Goal: Task Accomplishment & Management: Use online tool/utility

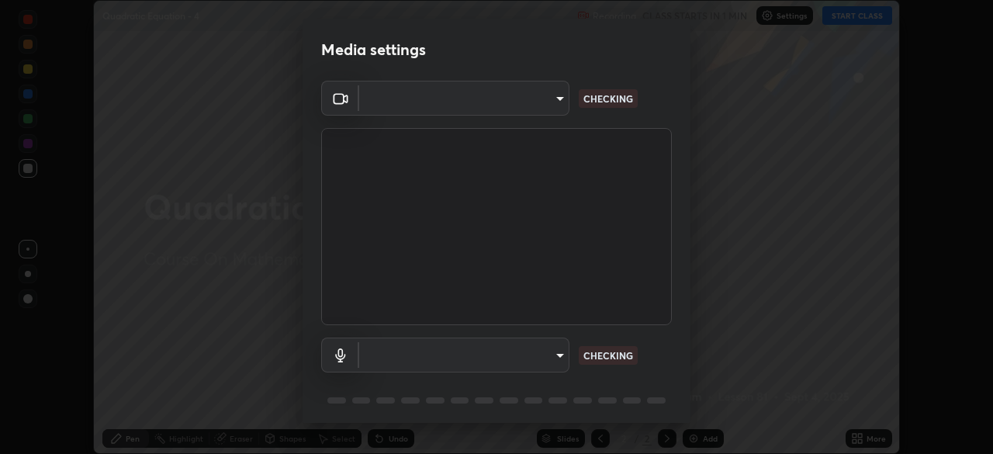
scroll to position [454, 993]
type input "6c2cbd707de14d6f22ad6aa38dcece7be3c4addb00b53b9d4bb55d2e14cdbb5a"
click at [559, 353] on body "Erase all Quadratic Equation - 4 Recording CLASS STARTS IN 1 MIN Settings START…" at bounding box center [496, 227] width 993 height 454
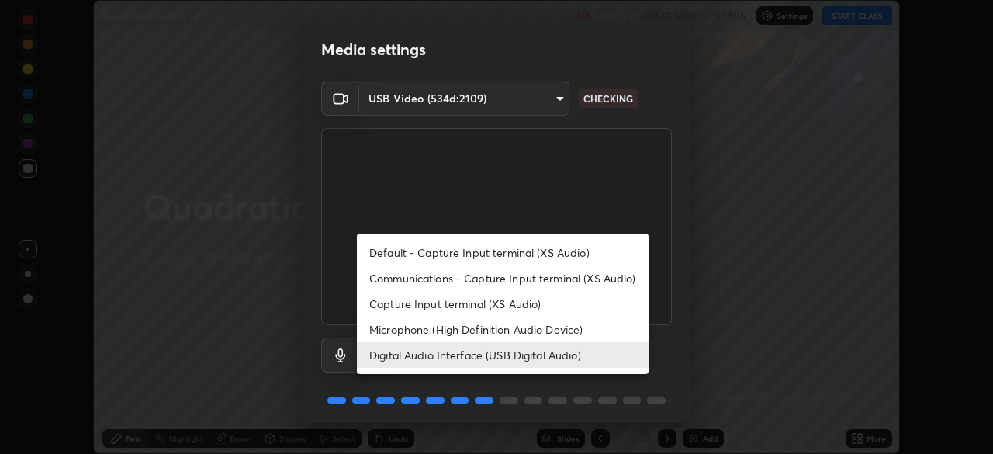
click at [497, 329] on li "Microphone (High Definition Audio Device)" at bounding box center [503, 329] width 292 height 26
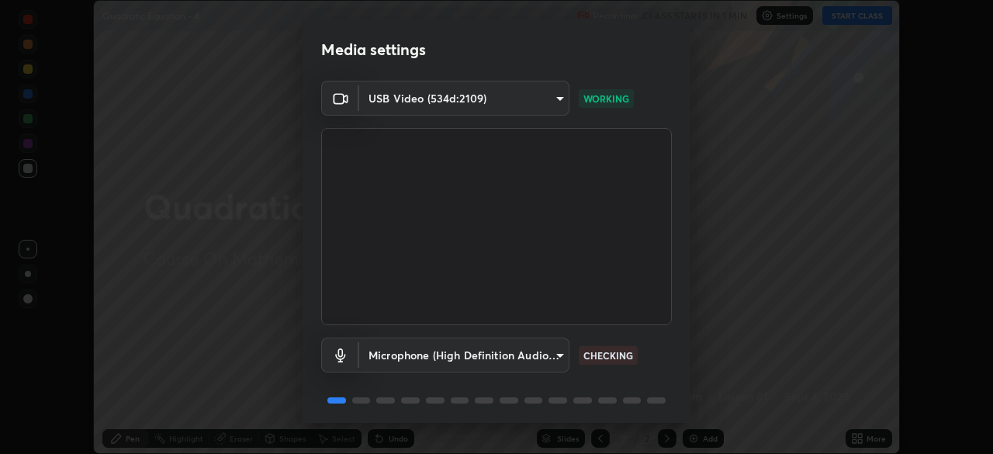
click at [503, 354] on body "Erase all Quadratic Equation - 4 Recording CLASS STARTS IN 1 MIN Settings START…" at bounding box center [496, 227] width 993 height 454
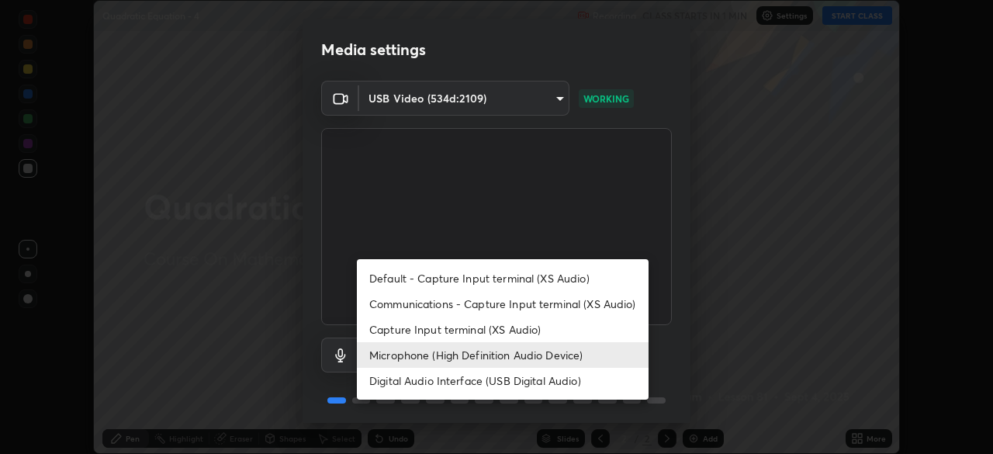
click at [490, 379] on li "Digital Audio Interface (USB Digital Audio)" at bounding box center [503, 381] width 292 height 26
type input "c108463416e0f654911d3f2d5d8dc70540b561df972e8d28c90434f423b2e045"
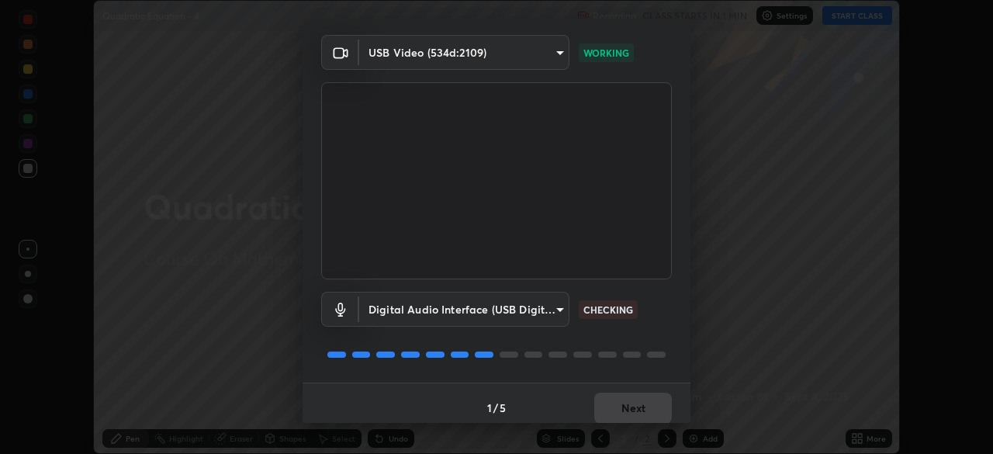
scroll to position [55, 0]
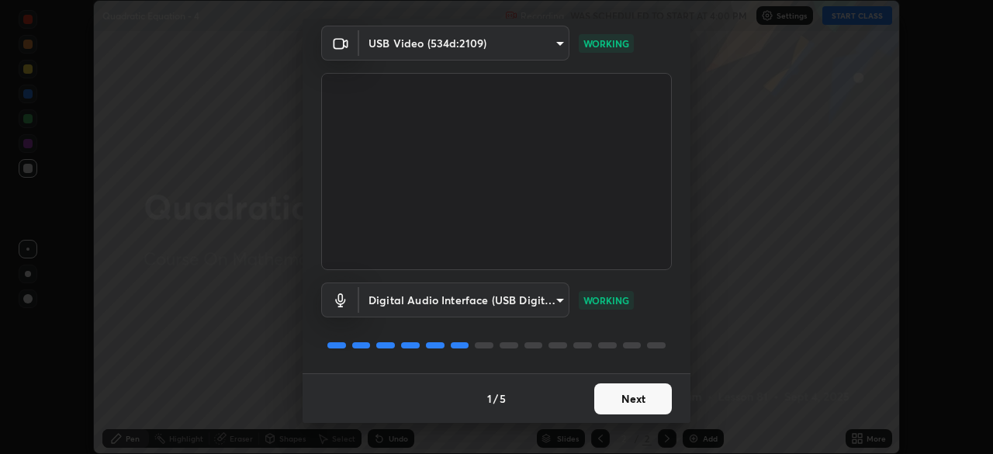
click at [628, 402] on button "Next" at bounding box center [633, 398] width 78 height 31
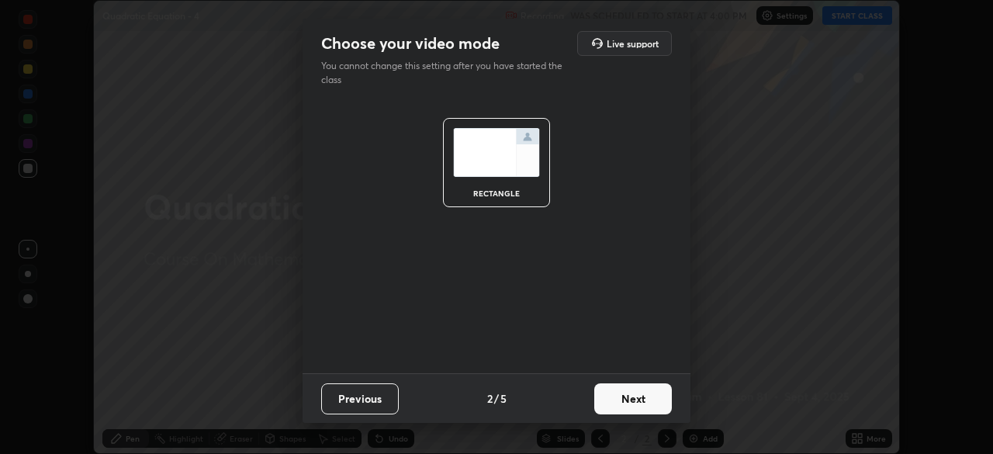
click at [640, 406] on button "Next" at bounding box center [633, 398] width 78 height 31
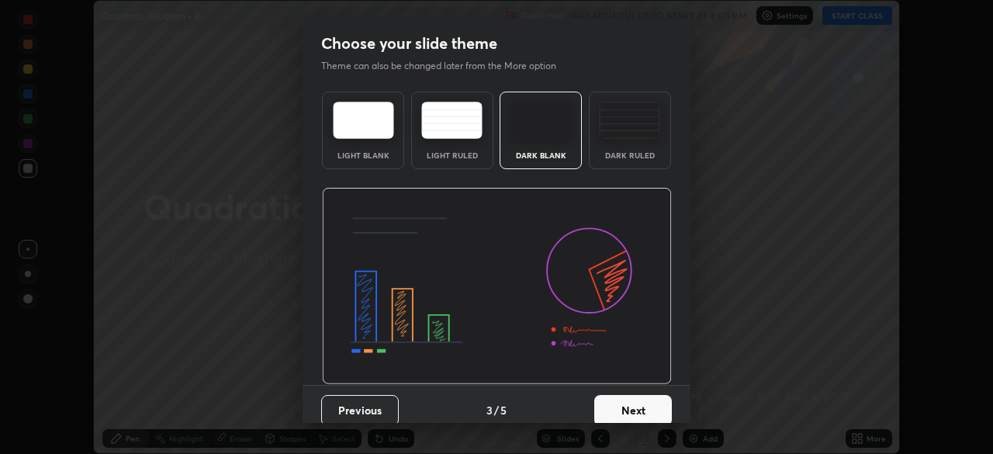
click at [650, 403] on button "Next" at bounding box center [633, 410] width 78 height 31
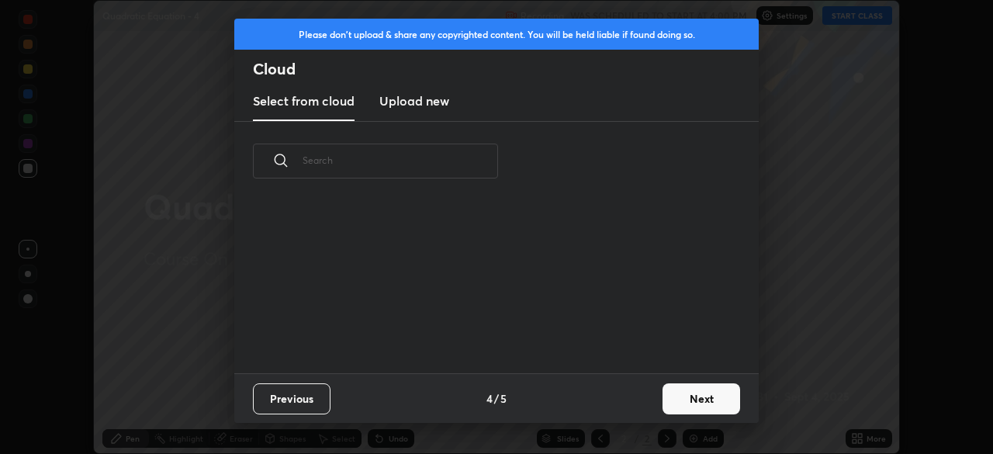
click at [680, 403] on button "Next" at bounding box center [701, 398] width 78 height 31
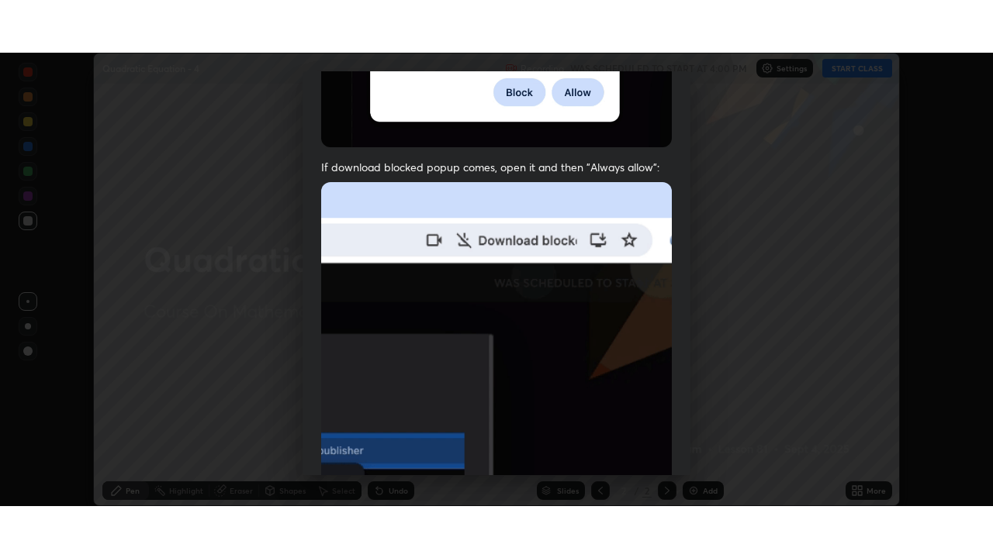
scroll to position [372, 0]
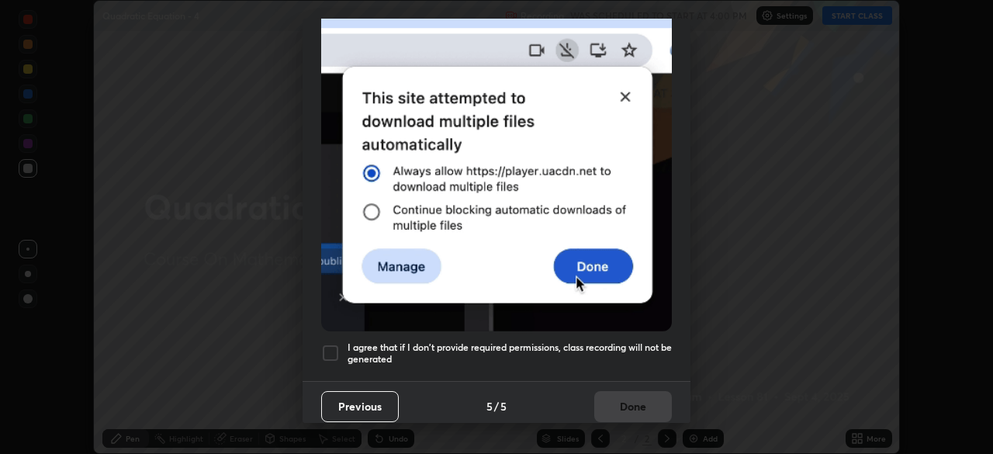
click at [562, 347] on h5 "I agree that if I don't provide required permissions, class recording will not …" at bounding box center [510, 353] width 324 height 24
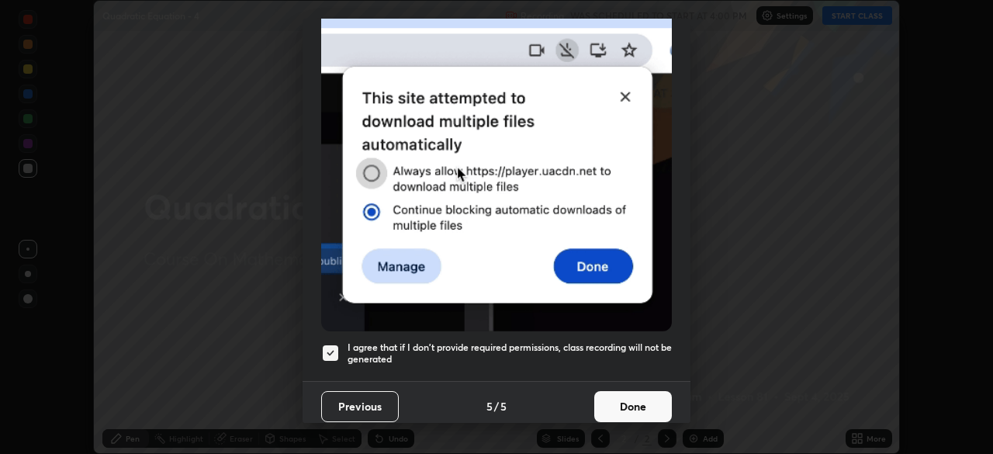
click at [624, 402] on button "Done" at bounding box center [633, 406] width 78 height 31
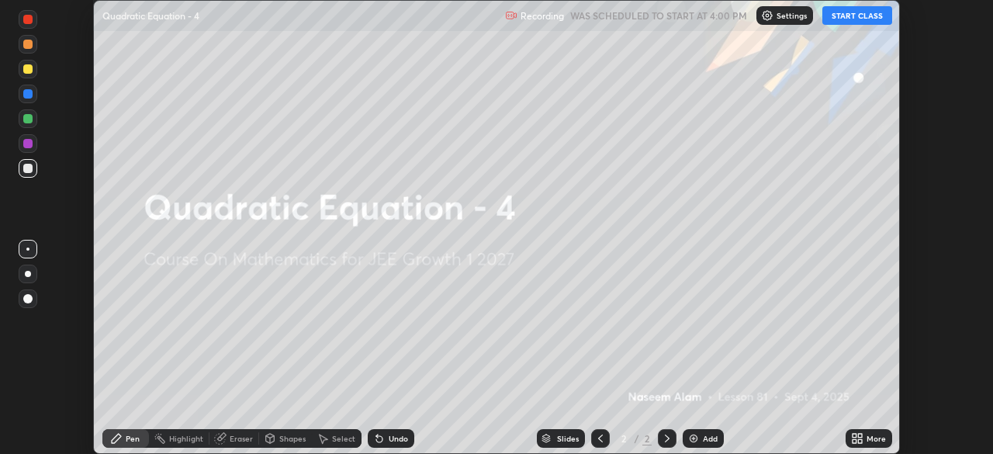
click at [854, 441] on icon at bounding box center [854, 441] width 4 height 4
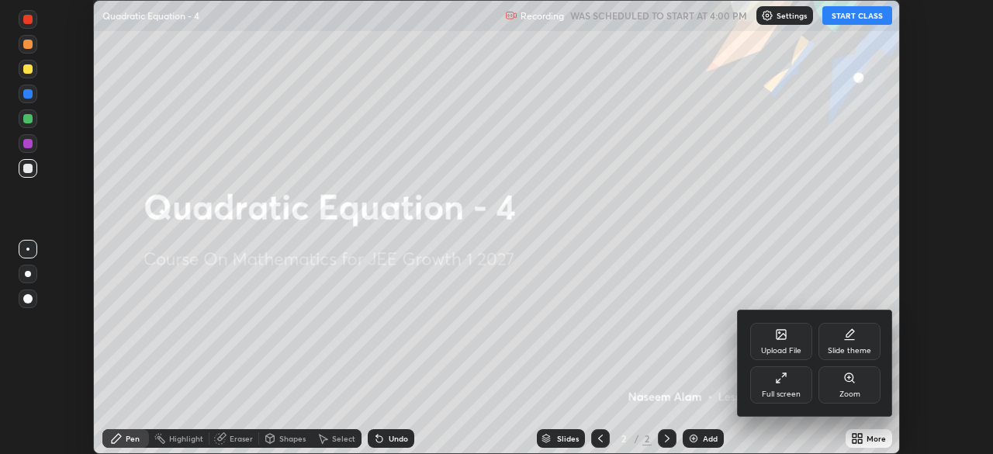
click at [797, 386] on div "Full screen" at bounding box center [781, 384] width 62 height 37
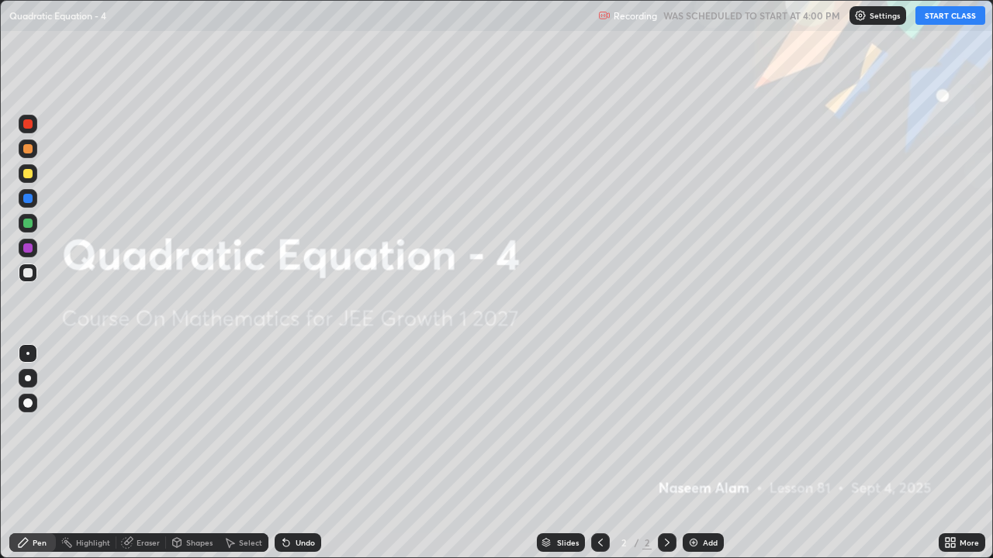
scroll to position [558, 993]
click at [949, 21] on button "START CLASS" at bounding box center [950, 15] width 70 height 19
click at [693, 453] on img at bounding box center [693, 543] width 12 height 12
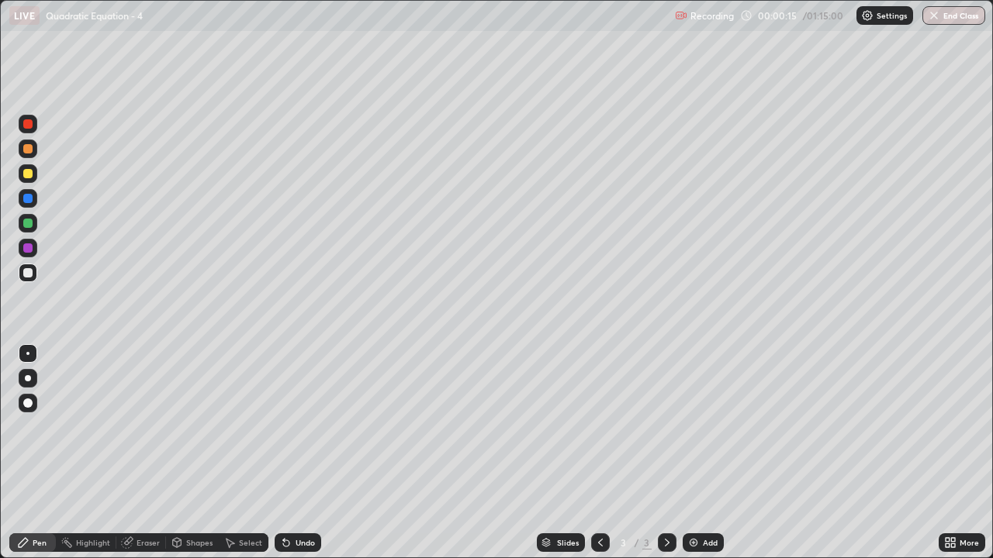
click at [301, 453] on div "Undo" at bounding box center [305, 543] width 19 height 8
click at [307, 453] on div "Undo" at bounding box center [305, 543] width 19 height 8
click at [28, 171] on div at bounding box center [27, 173] width 9 height 9
click at [32, 273] on div at bounding box center [27, 272] width 9 height 9
click at [137, 453] on div "Eraser" at bounding box center [148, 543] width 23 height 8
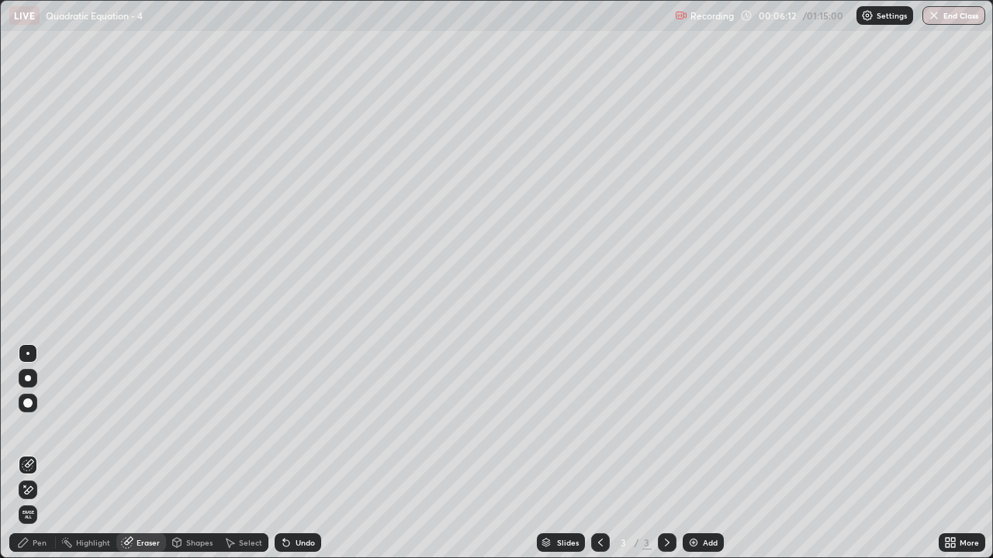
click at [26, 453] on icon at bounding box center [23, 543] width 12 height 12
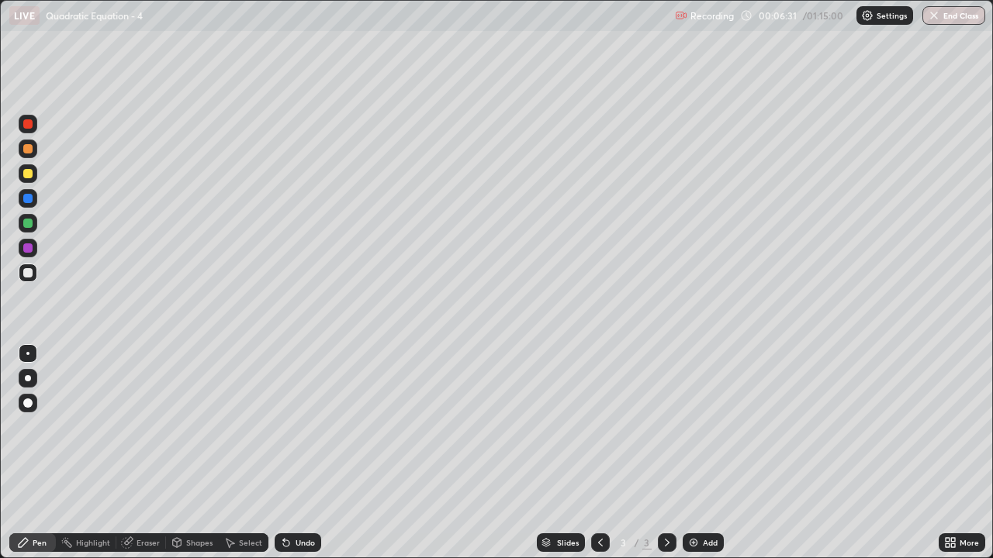
click at [133, 453] on div "Eraser" at bounding box center [141, 543] width 50 height 19
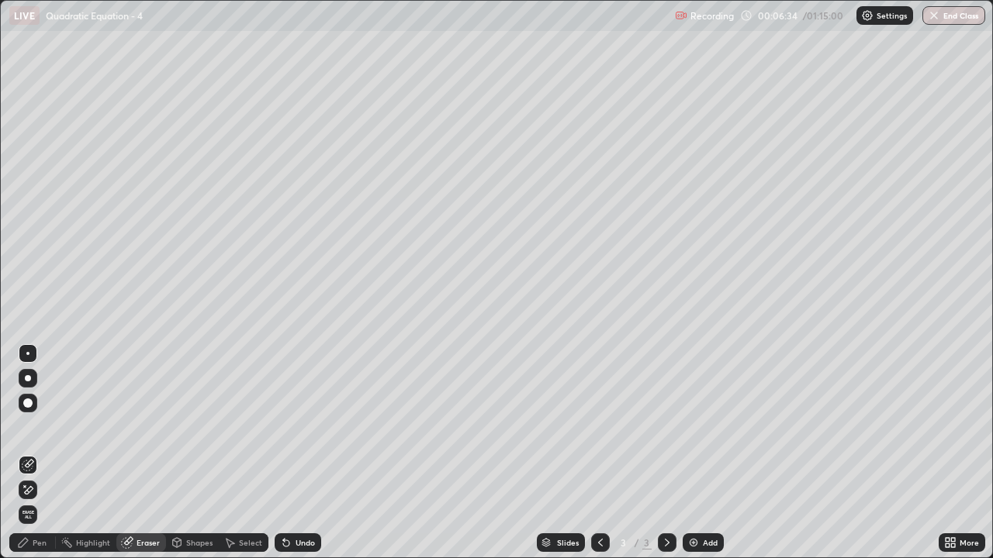
click at [41, 453] on div "Pen" at bounding box center [32, 543] width 47 height 19
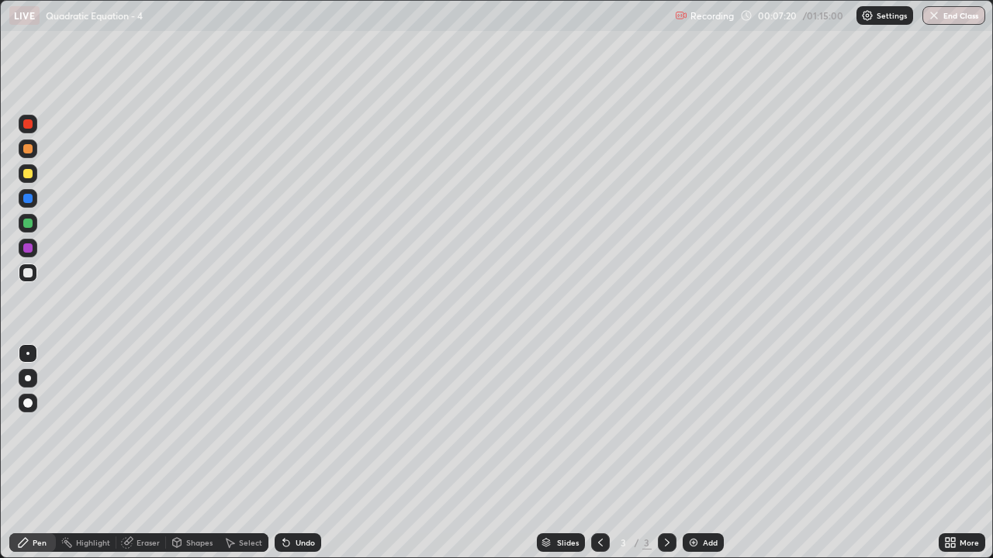
click at [140, 453] on div "Eraser" at bounding box center [148, 543] width 23 height 8
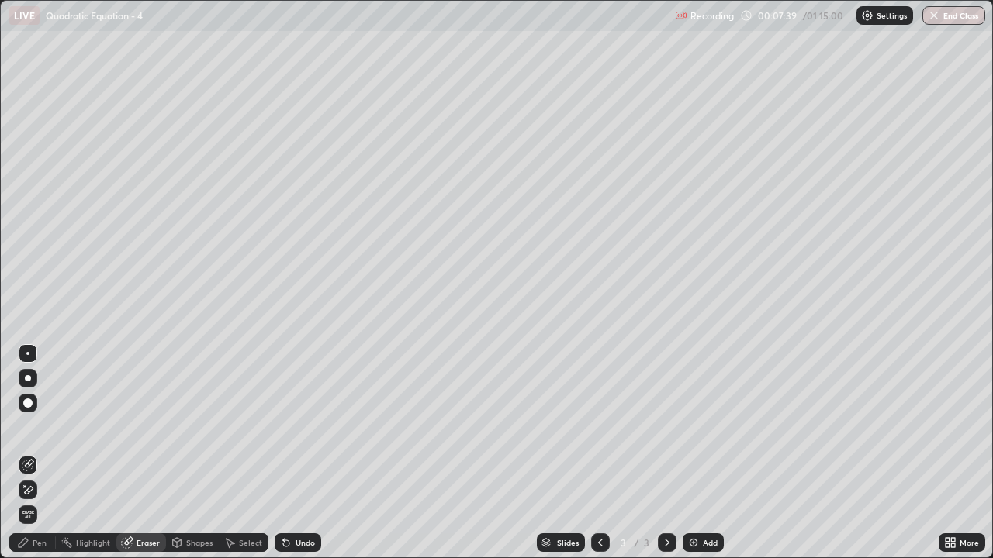
click at [29, 453] on icon at bounding box center [23, 543] width 12 height 12
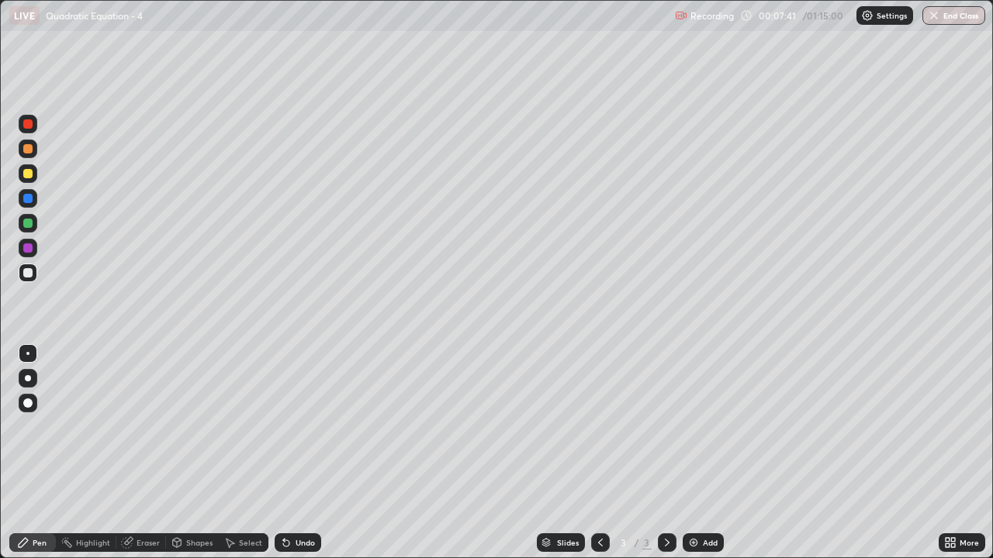
click at [28, 173] on div at bounding box center [27, 173] width 9 height 9
click at [39, 453] on div "Pen" at bounding box center [40, 543] width 14 height 8
click at [31, 273] on div at bounding box center [27, 272] width 9 height 9
click at [705, 453] on div "Add" at bounding box center [710, 543] width 15 height 8
click at [301, 453] on div "Undo" at bounding box center [305, 543] width 19 height 8
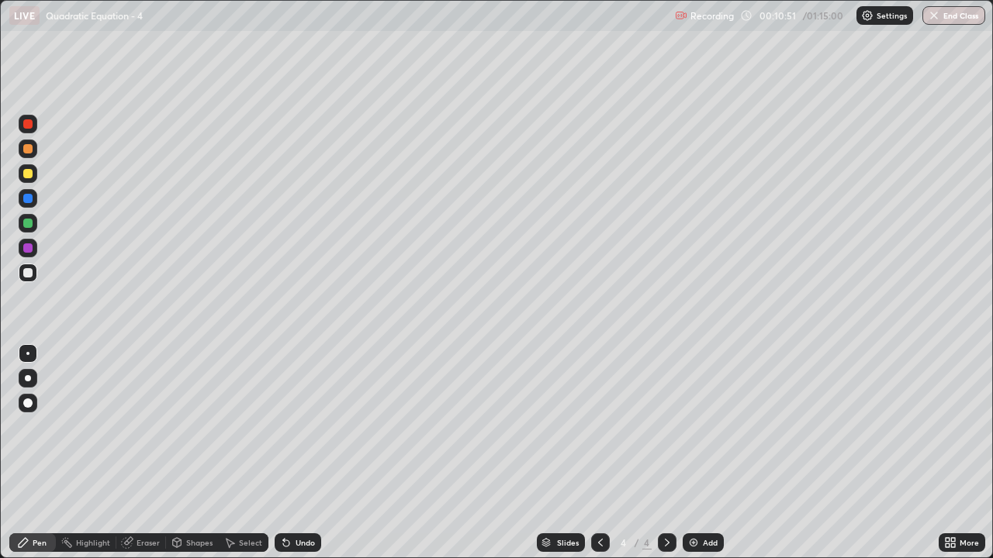
click at [303, 453] on div "Undo" at bounding box center [305, 543] width 19 height 8
click at [123, 453] on icon at bounding box center [127, 543] width 10 height 10
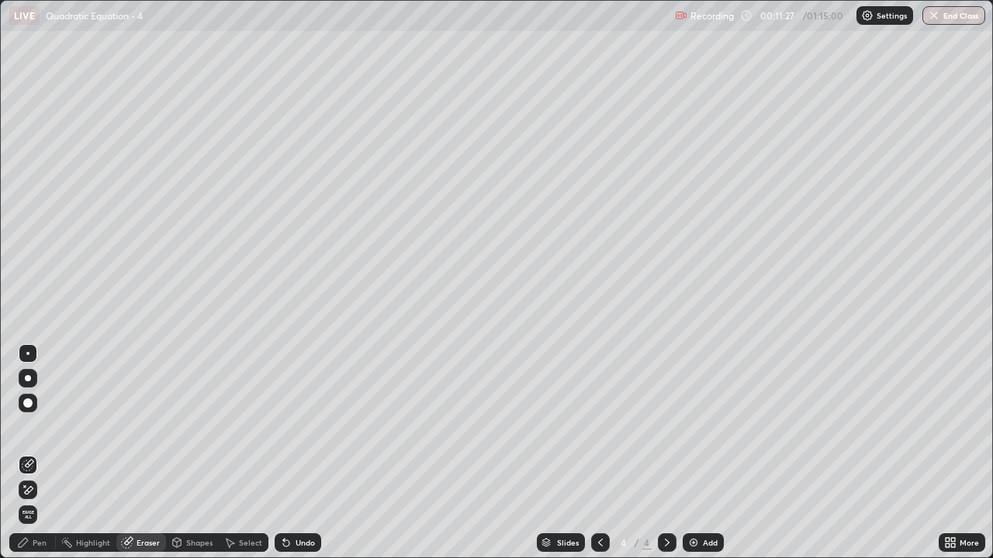
click at [239, 453] on div "Select" at bounding box center [250, 543] width 23 height 8
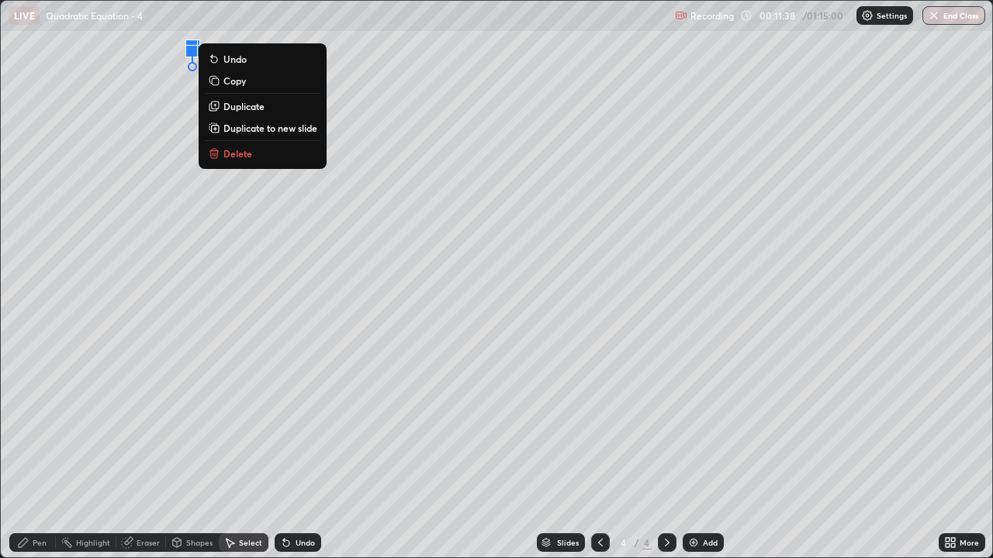
click at [296, 453] on div "Undo" at bounding box center [305, 543] width 19 height 8
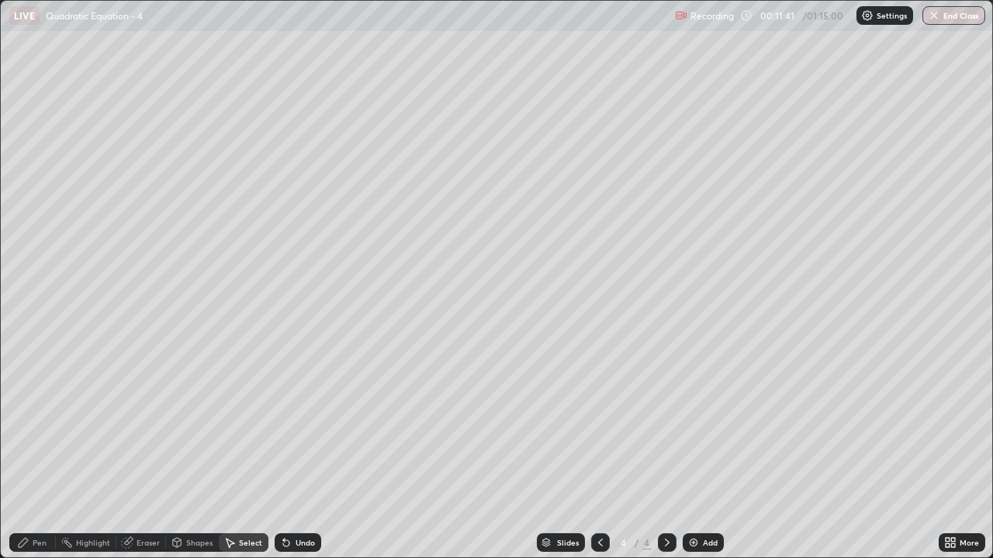
click at [36, 453] on div "Pen" at bounding box center [40, 543] width 14 height 8
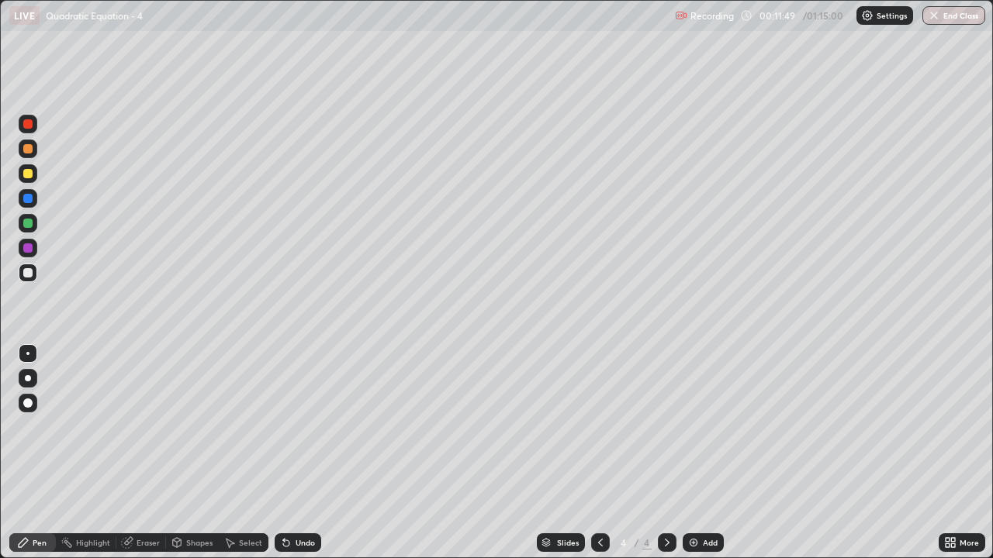
click at [239, 453] on div "Select" at bounding box center [250, 543] width 23 height 8
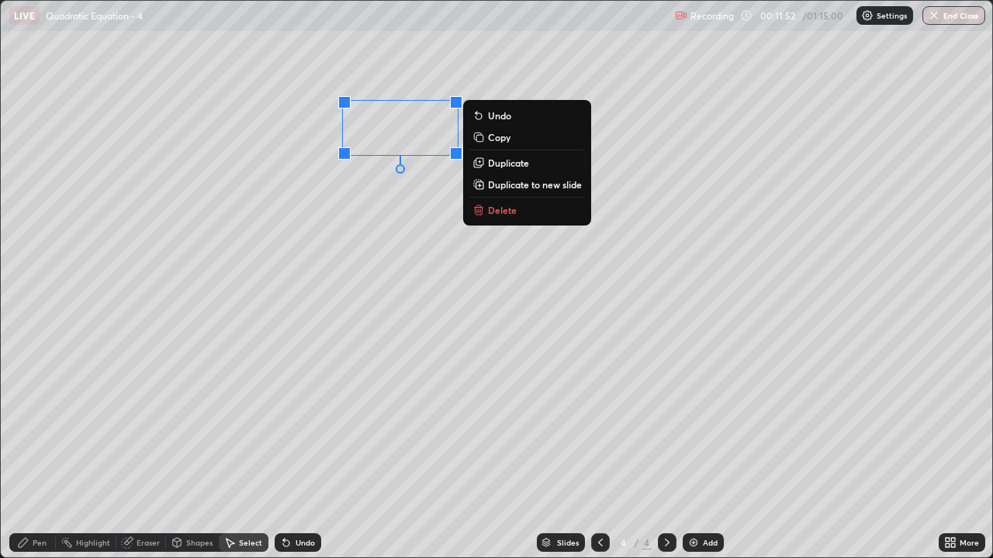
click at [498, 207] on p "Delete" at bounding box center [502, 210] width 29 height 12
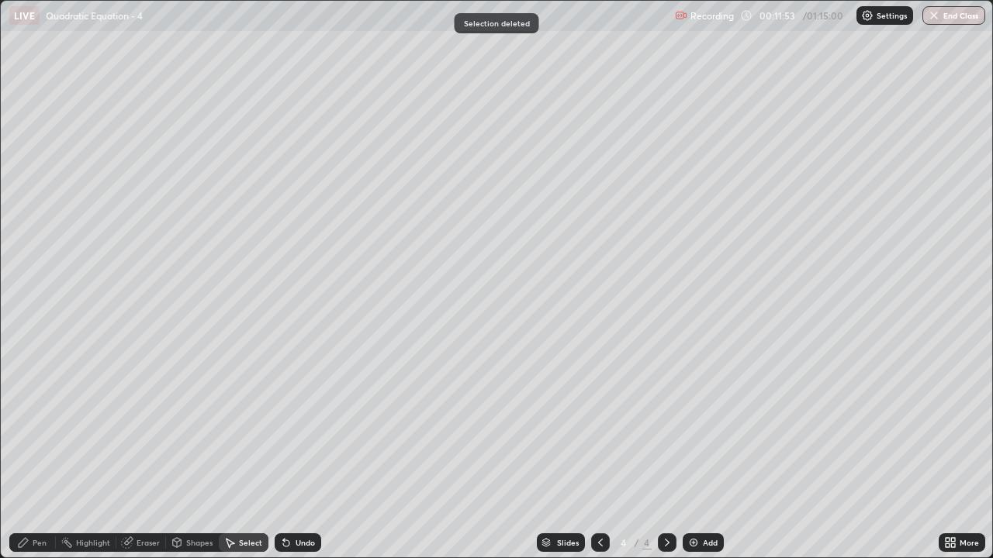
click at [34, 453] on div "Pen" at bounding box center [40, 543] width 14 height 8
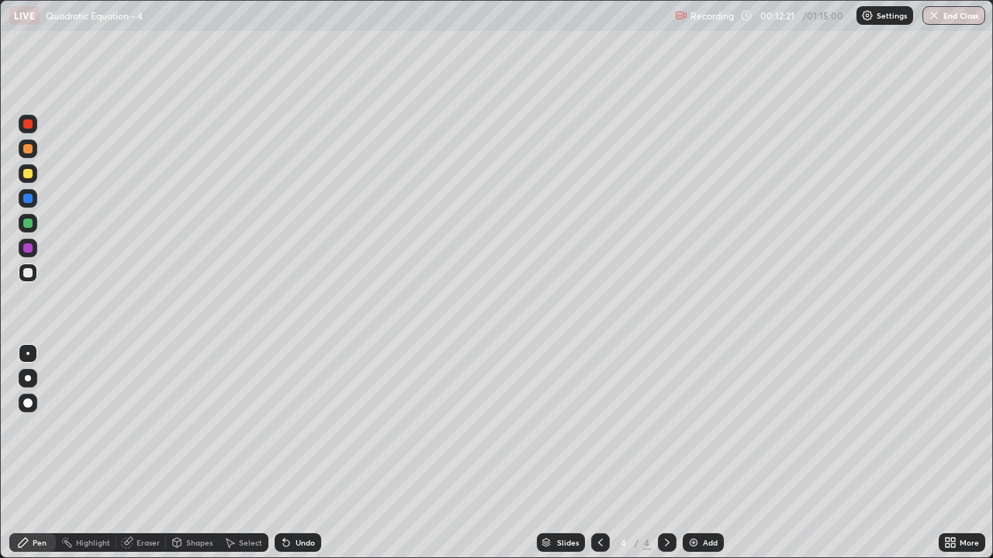
click at [284, 453] on icon at bounding box center [286, 544] width 6 height 6
click at [287, 453] on icon at bounding box center [286, 544] width 6 height 6
click at [703, 453] on div "Add" at bounding box center [710, 543] width 15 height 8
click at [700, 453] on div "Add" at bounding box center [703, 543] width 41 height 19
click at [240, 453] on div "Select" at bounding box center [250, 543] width 23 height 8
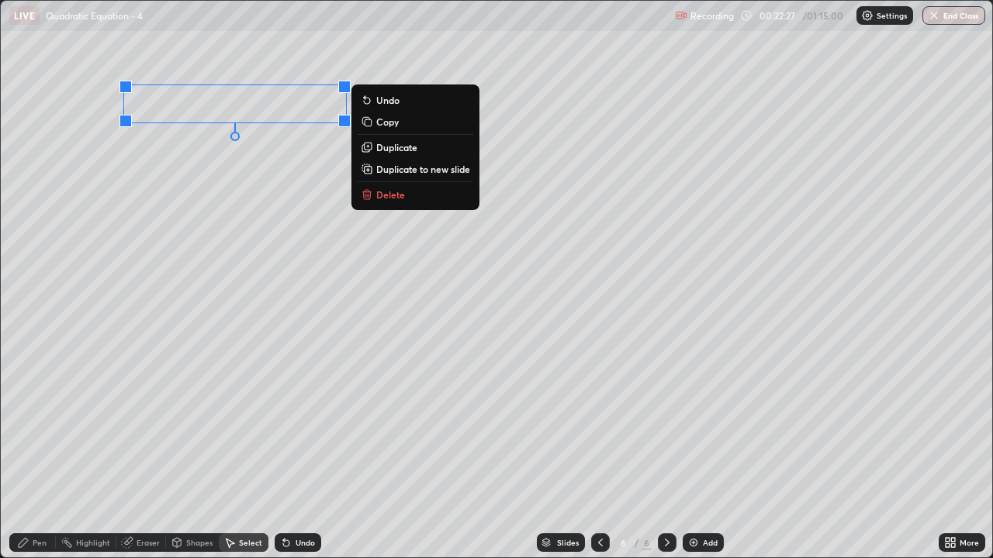
click at [388, 198] on p "Delete" at bounding box center [390, 194] width 29 height 12
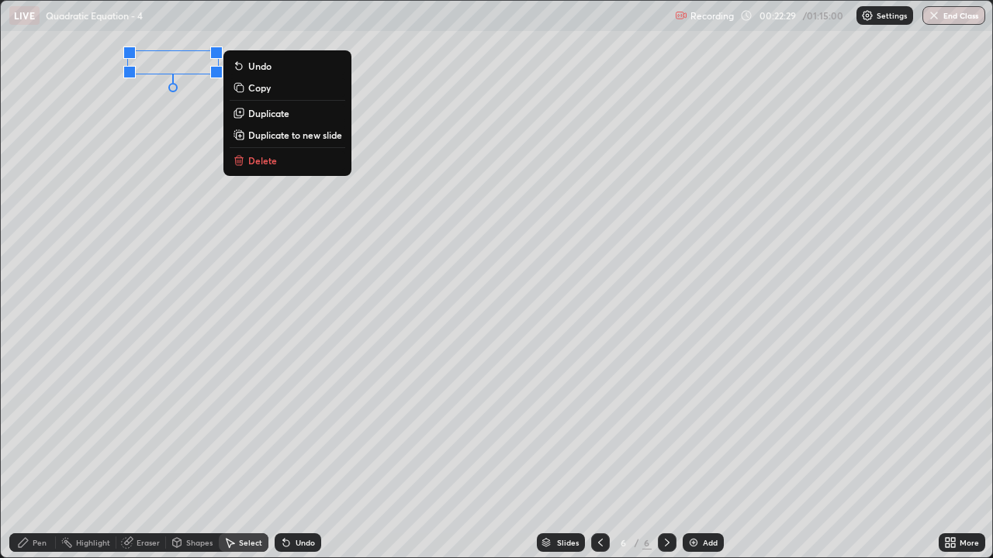
click at [255, 161] on p "Delete" at bounding box center [262, 160] width 29 height 12
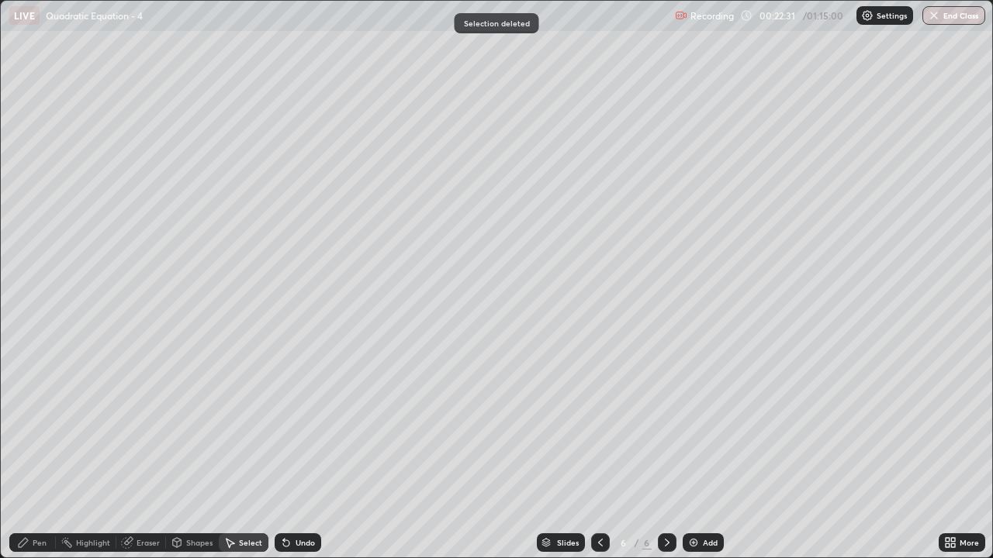
click at [29, 453] on div "Pen" at bounding box center [32, 543] width 47 height 19
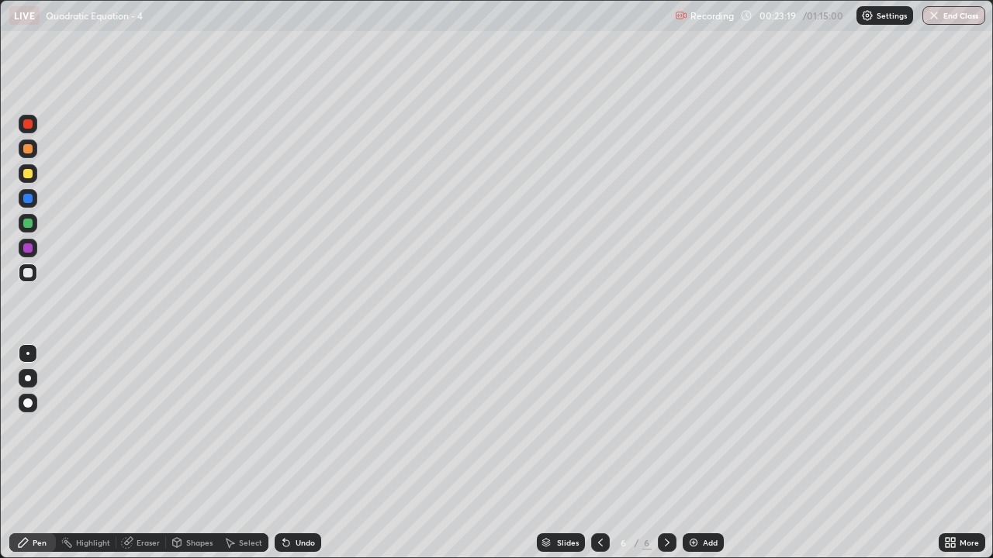
click at [28, 175] on div at bounding box center [27, 173] width 9 height 9
click at [29, 275] on div at bounding box center [27, 272] width 9 height 9
click at [697, 453] on img at bounding box center [693, 543] width 12 height 12
click at [31, 175] on div at bounding box center [27, 173] width 9 height 9
click at [305, 453] on div "Undo" at bounding box center [305, 543] width 19 height 8
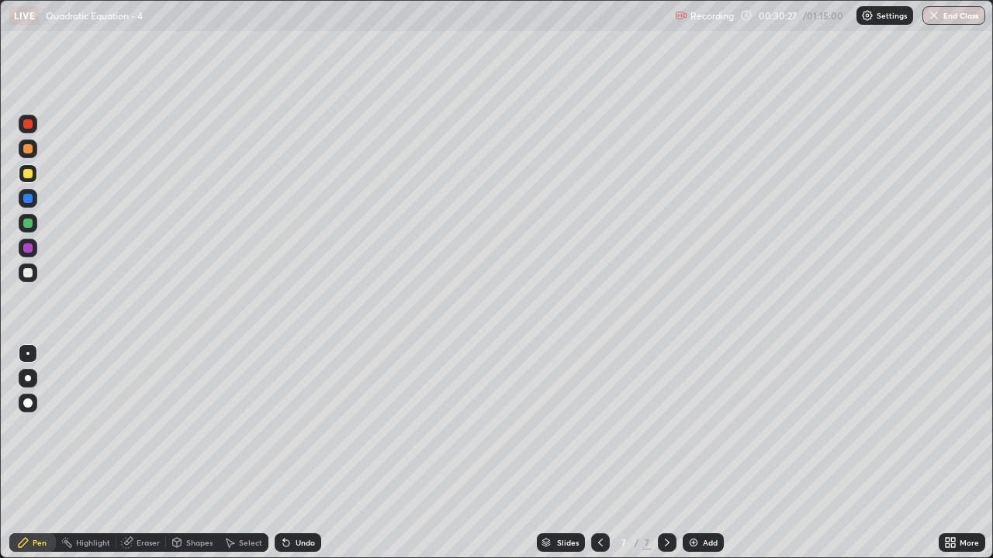
click at [302, 453] on div "Undo" at bounding box center [305, 543] width 19 height 8
click at [299, 453] on div "Undo" at bounding box center [305, 543] width 19 height 8
click at [298, 453] on div "Undo" at bounding box center [305, 543] width 19 height 8
click at [297, 453] on div "Undo" at bounding box center [305, 543] width 19 height 8
click at [31, 271] on div at bounding box center [27, 272] width 9 height 9
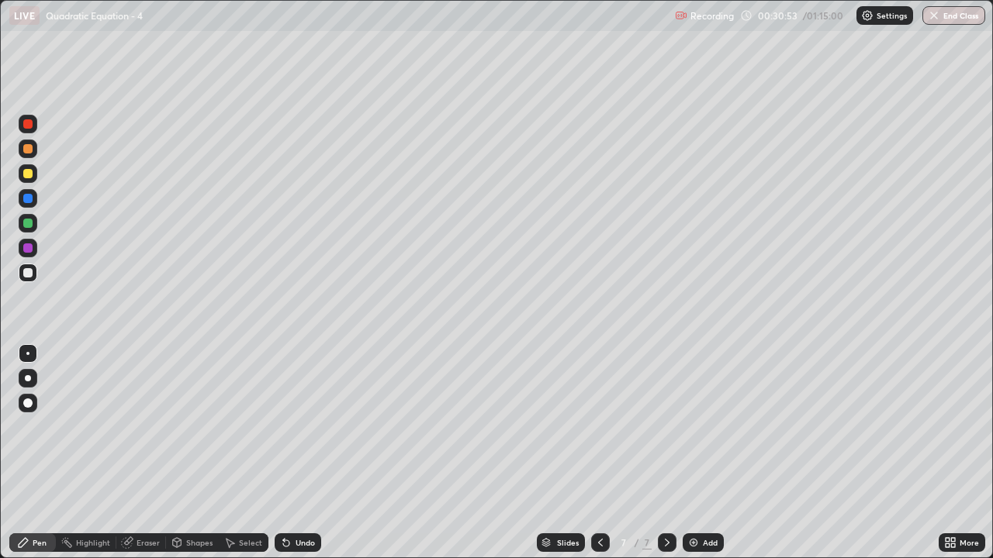
click at [242, 453] on div "Select" at bounding box center [250, 543] width 23 height 8
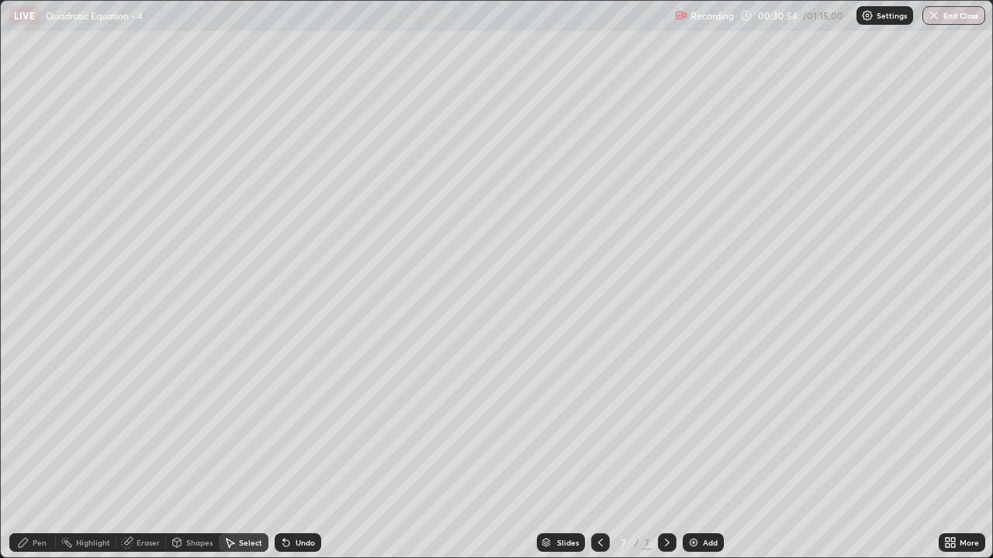
click at [283, 453] on icon at bounding box center [286, 544] width 6 height 6
click at [144, 453] on div "Eraser" at bounding box center [148, 543] width 23 height 8
click at [21, 453] on div "Pen" at bounding box center [32, 543] width 47 height 19
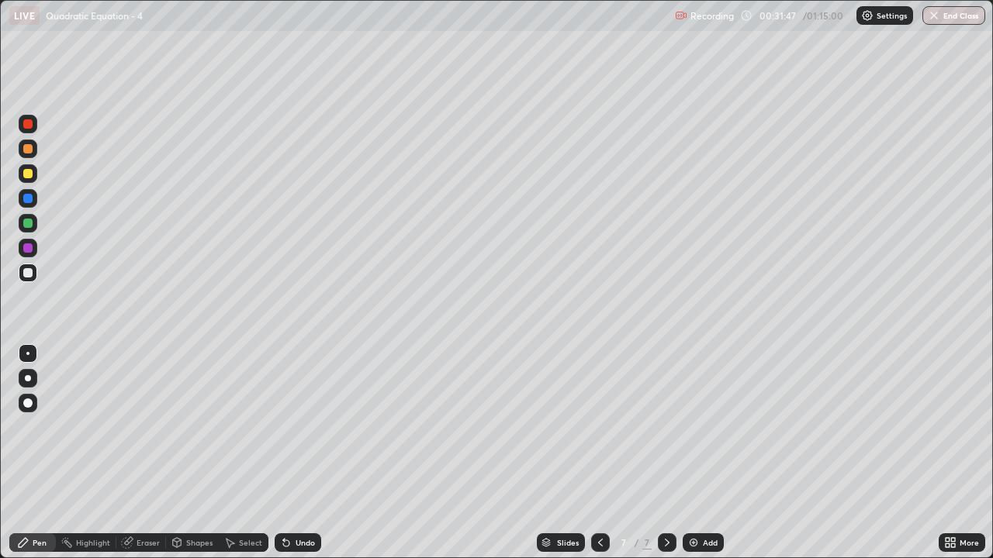
click at [302, 453] on div "Undo" at bounding box center [305, 543] width 19 height 8
click at [303, 453] on div "Undo" at bounding box center [305, 543] width 19 height 8
click at [247, 453] on div "Select" at bounding box center [250, 543] width 23 height 8
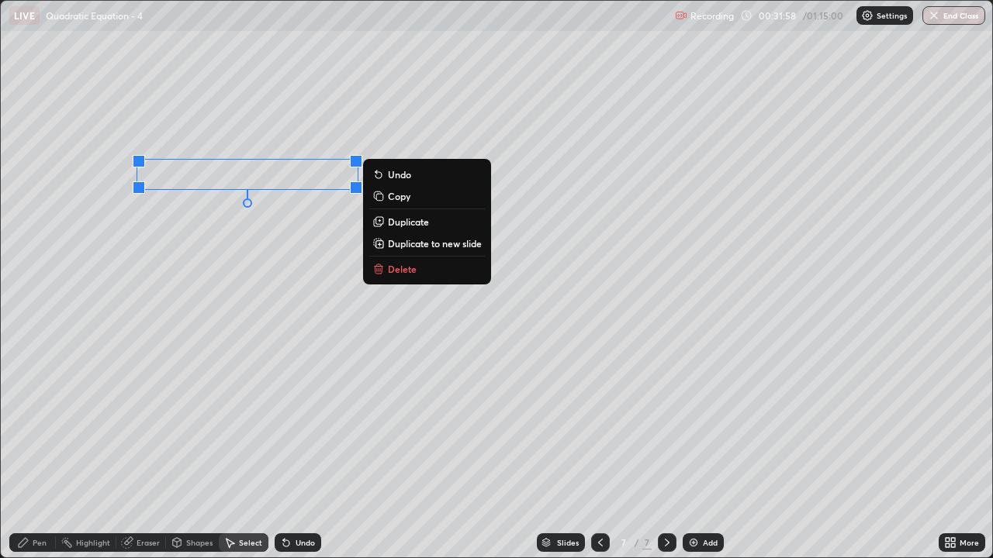
click at [400, 272] on p "Delete" at bounding box center [402, 269] width 29 height 12
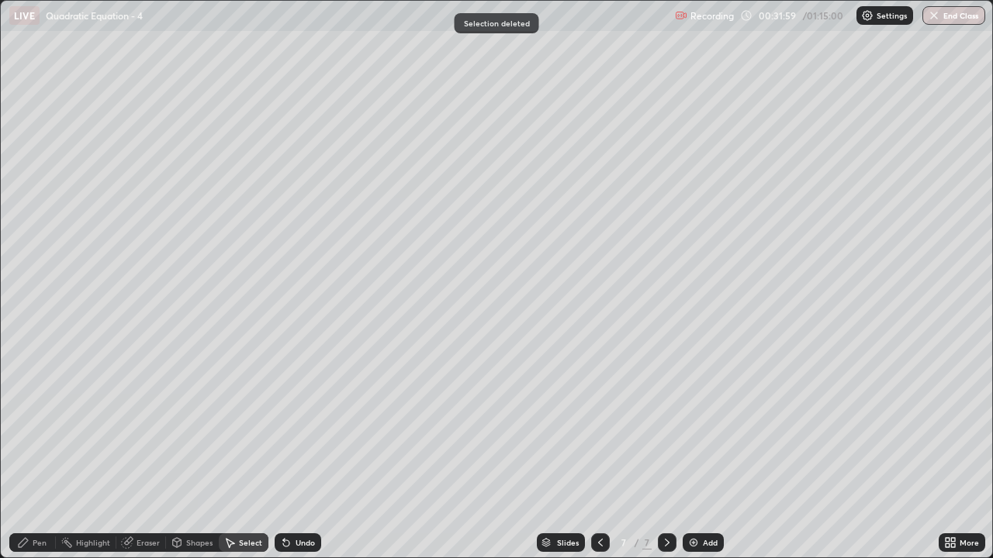
click at [40, 453] on div "Pen" at bounding box center [40, 543] width 14 height 8
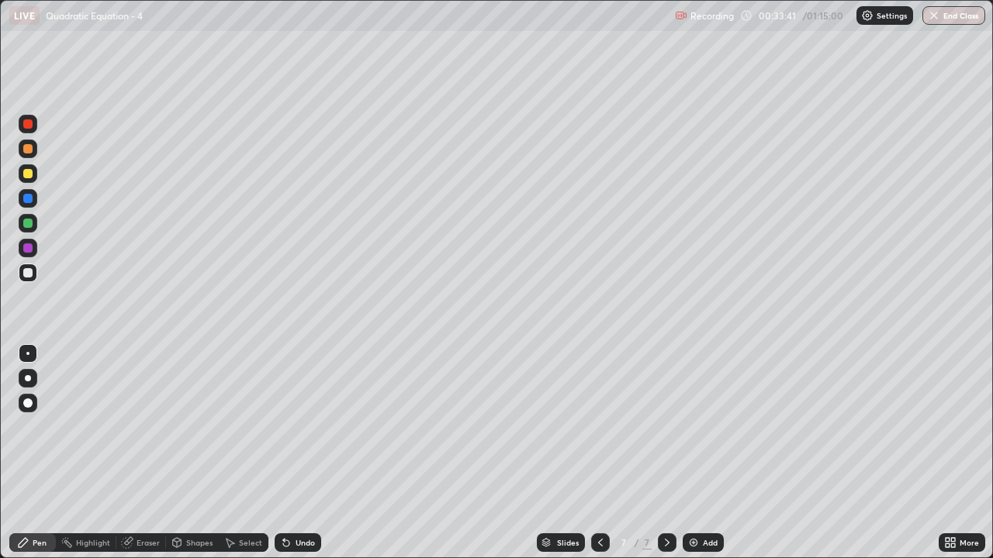
click at [249, 453] on div "Select" at bounding box center [250, 543] width 23 height 8
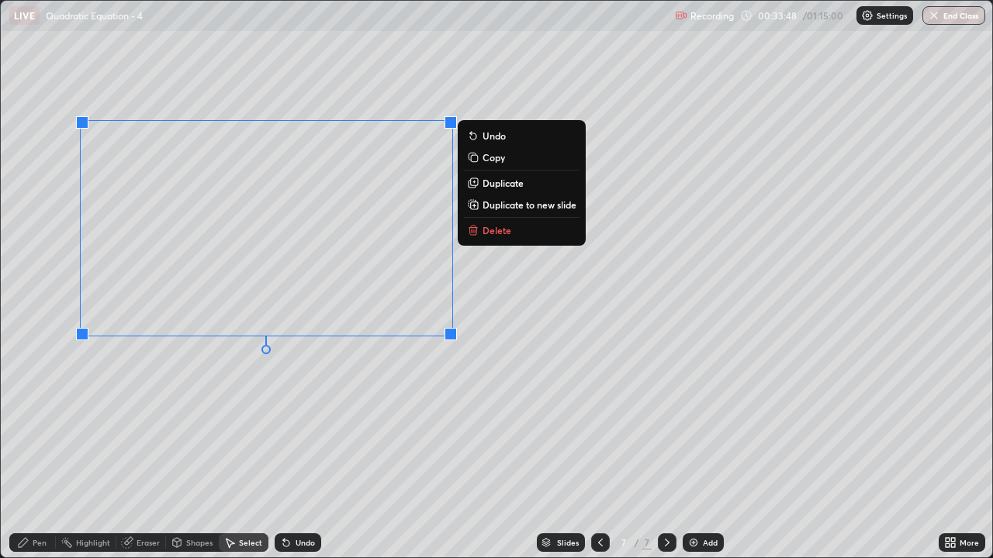
click at [135, 441] on div "0 ° Undo Copy Duplicate Duplicate to new slide Delete" at bounding box center [496, 279] width 991 height 557
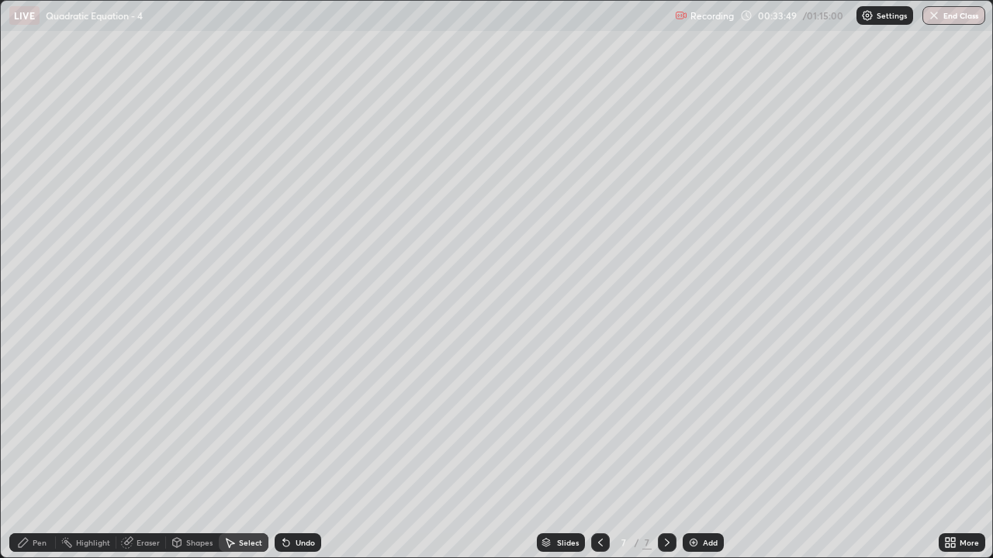
click at [35, 453] on div "Pen" at bounding box center [40, 543] width 14 height 8
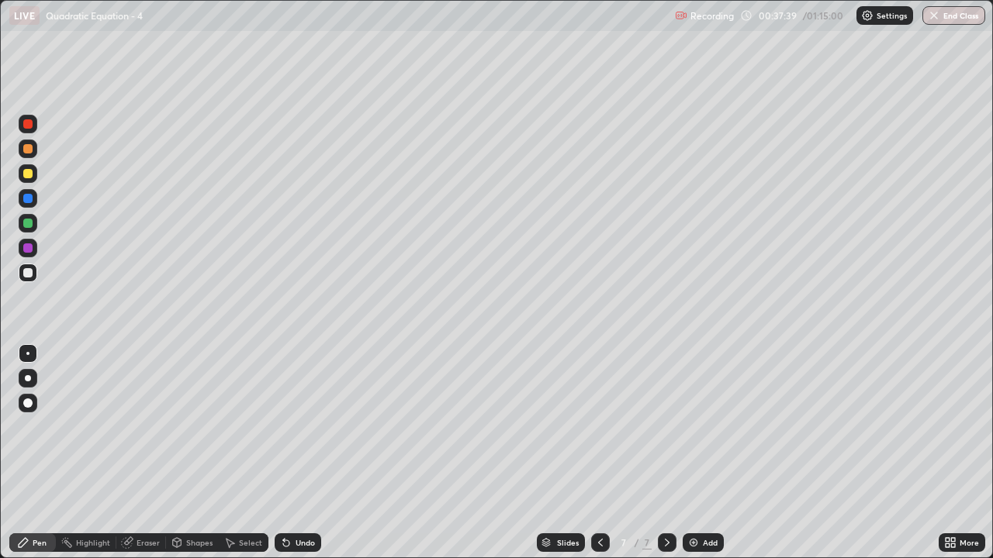
click at [300, 453] on div "Undo" at bounding box center [305, 543] width 19 height 8
click at [304, 453] on div "Undo" at bounding box center [298, 543] width 47 height 19
click at [703, 453] on div "Add" at bounding box center [710, 543] width 15 height 8
click at [296, 453] on div "Undo" at bounding box center [305, 543] width 19 height 8
click at [301, 453] on div "Undo" at bounding box center [305, 543] width 19 height 8
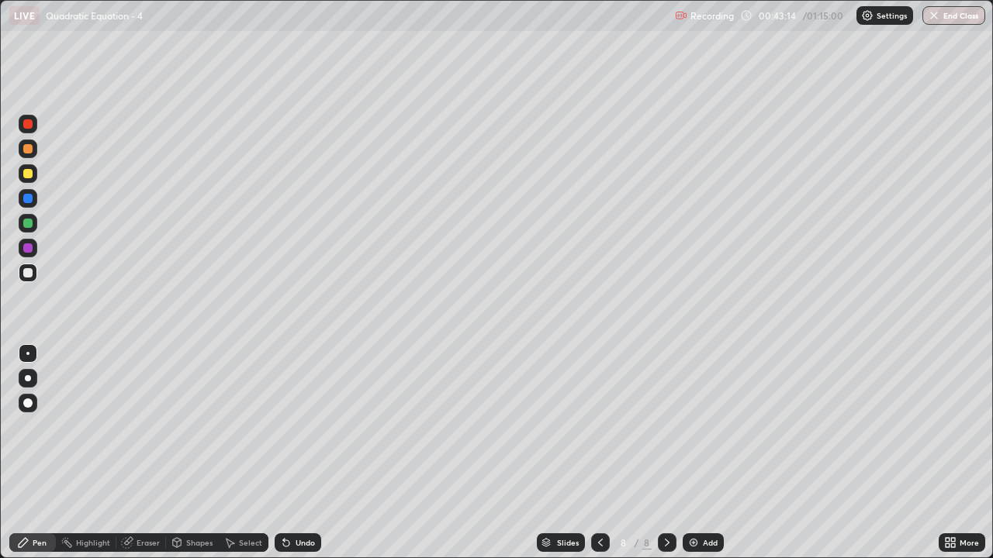
click at [306, 453] on div "Undo" at bounding box center [305, 543] width 19 height 8
click at [310, 453] on div "Undo" at bounding box center [305, 543] width 19 height 8
click at [137, 453] on div "Eraser" at bounding box center [141, 543] width 50 height 19
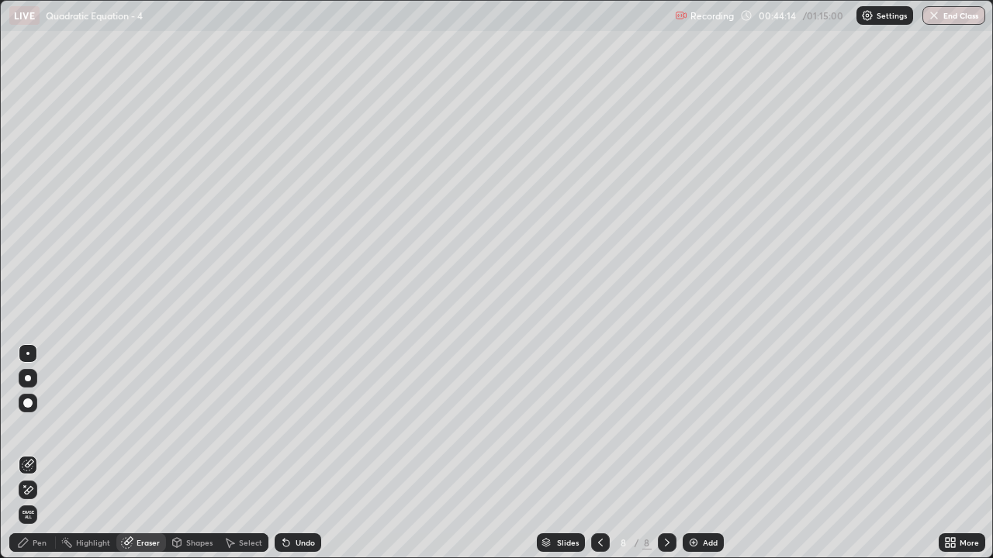
click at [38, 453] on div "Pen" at bounding box center [40, 543] width 14 height 8
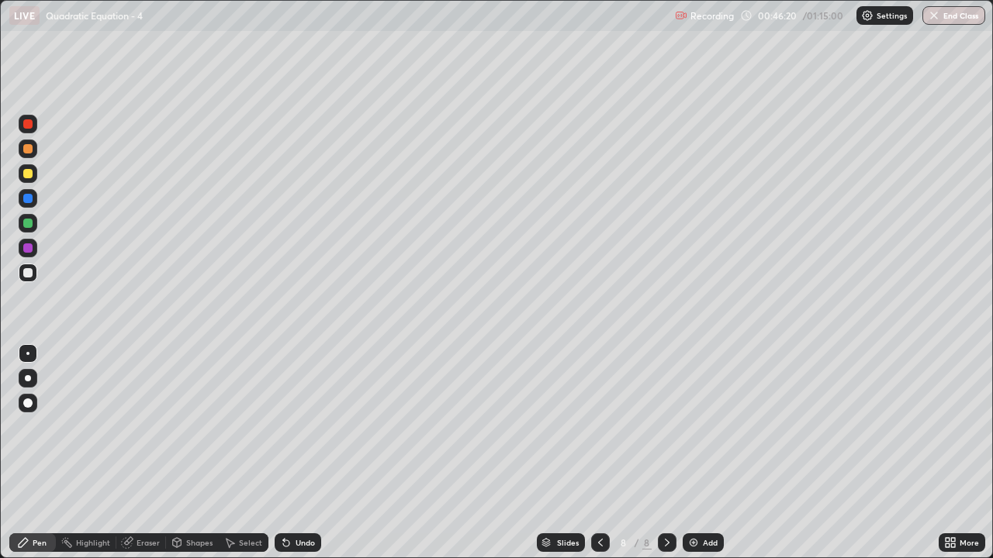
click at [703, 453] on div "Add" at bounding box center [710, 543] width 15 height 8
click at [29, 176] on div at bounding box center [27, 173] width 9 height 9
click at [32, 275] on div at bounding box center [27, 272] width 9 height 9
click at [303, 453] on div "Undo" at bounding box center [305, 543] width 19 height 8
click at [302, 453] on div "Undo" at bounding box center [305, 543] width 19 height 8
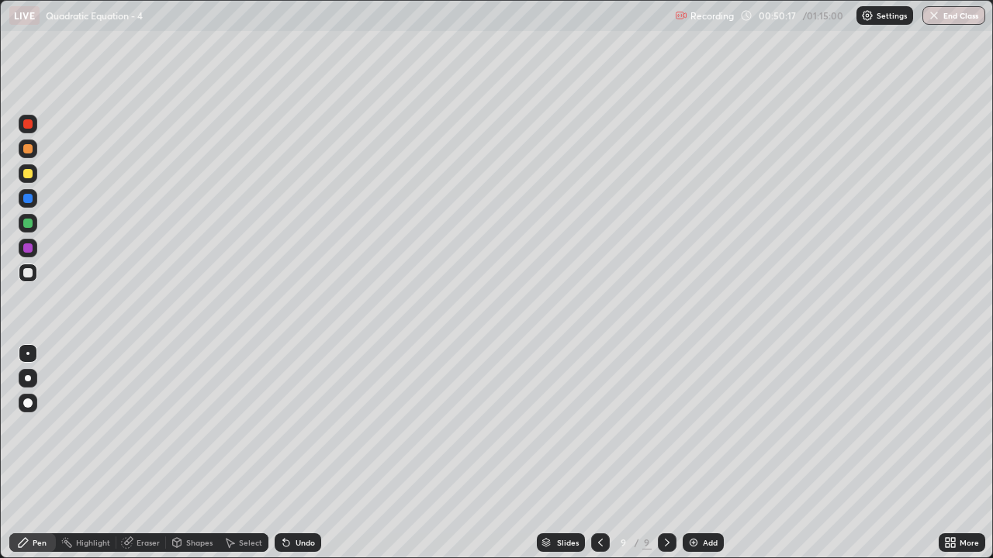
click at [243, 453] on div "Select" at bounding box center [250, 543] width 23 height 8
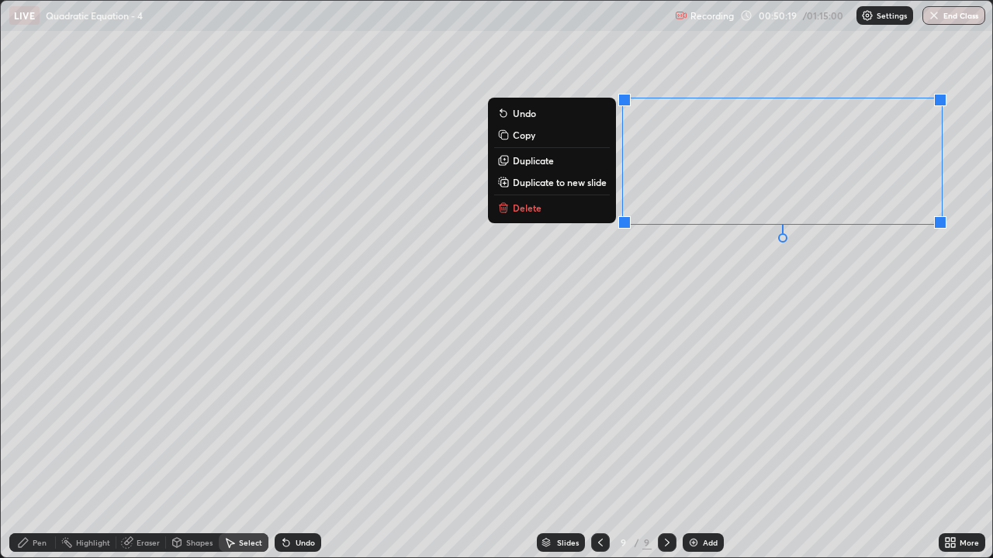
click at [530, 215] on button "Delete" at bounding box center [552, 208] width 116 height 19
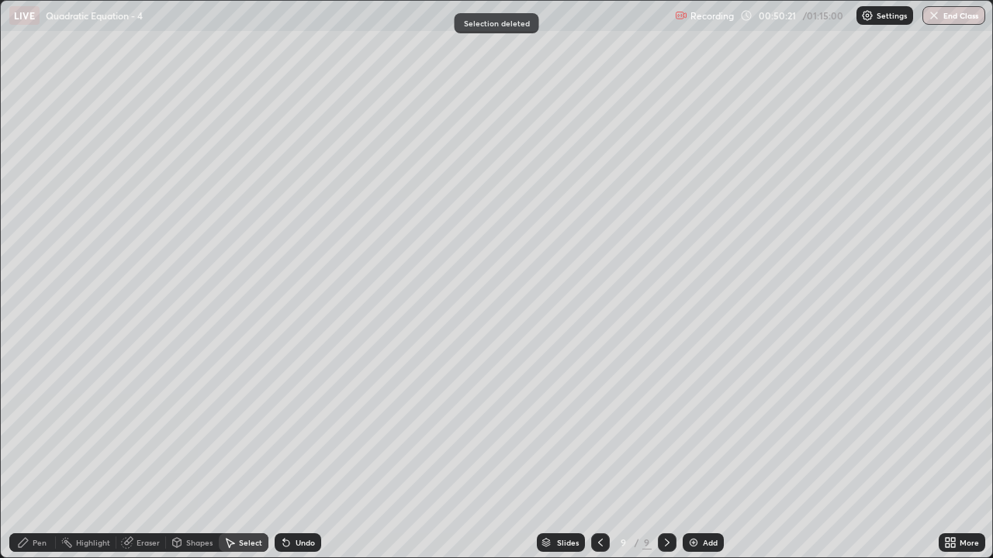
click at [37, 453] on div "Pen" at bounding box center [40, 543] width 14 height 8
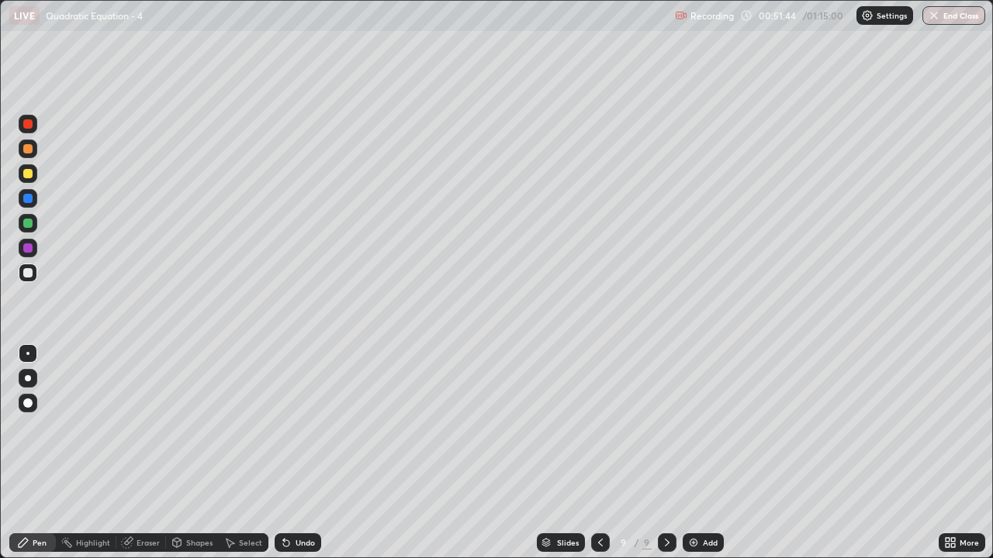
click at [298, 453] on div "Undo" at bounding box center [305, 543] width 19 height 8
click at [704, 453] on div "Add" at bounding box center [710, 543] width 15 height 8
click at [303, 453] on div "Undo" at bounding box center [305, 543] width 19 height 8
click at [703, 453] on div "Add" at bounding box center [710, 543] width 15 height 8
click at [301, 453] on div "Undo" at bounding box center [305, 543] width 19 height 8
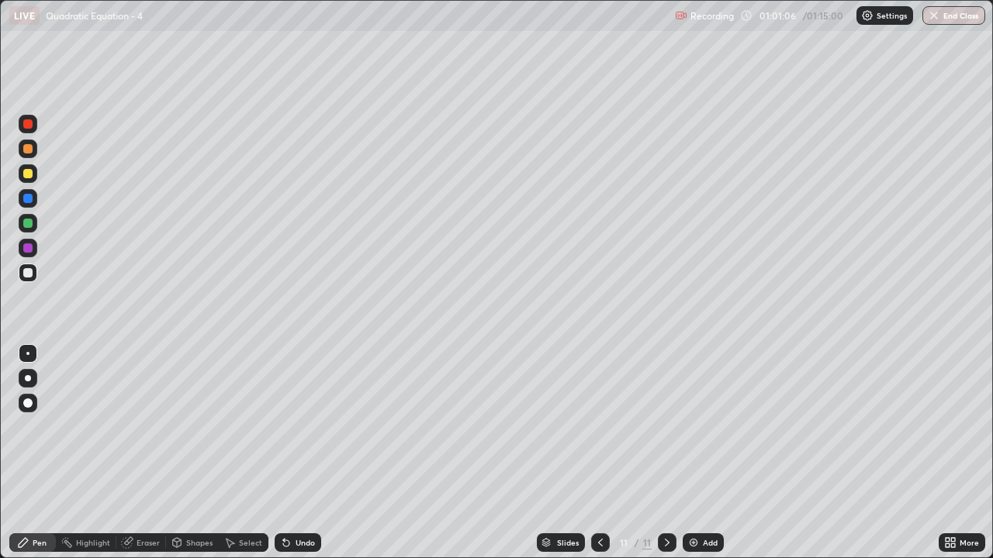
click at [299, 453] on div "Undo" at bounding box center [305, 543] width 19 height 8
click at [245, 453] on div "Select" at bounding box center [250, 543] width 23 height 8
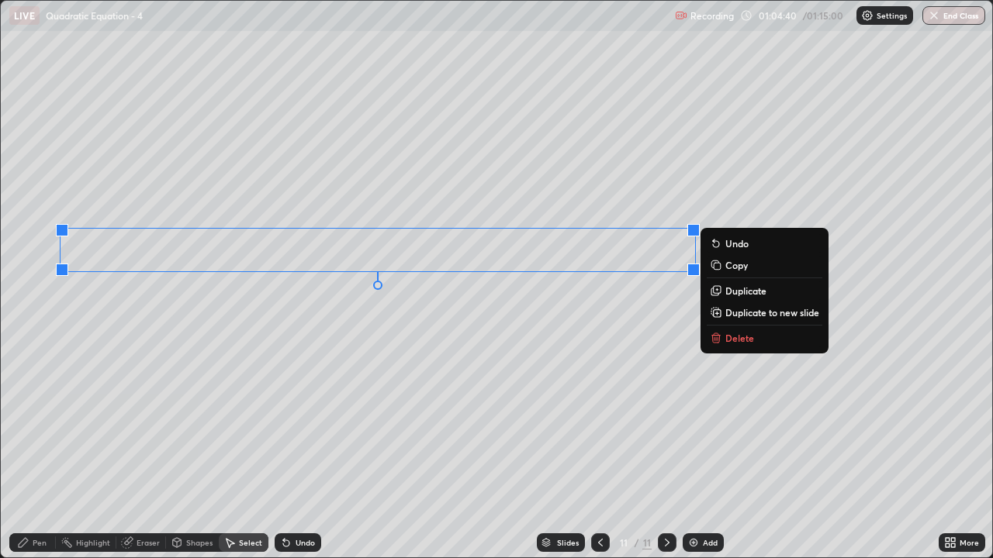
click at [419, 334] on div "0 ° Undo Copy Duplicate Duplicate to new slide Delete" at bounding box center [496, 279] width 991 height 557
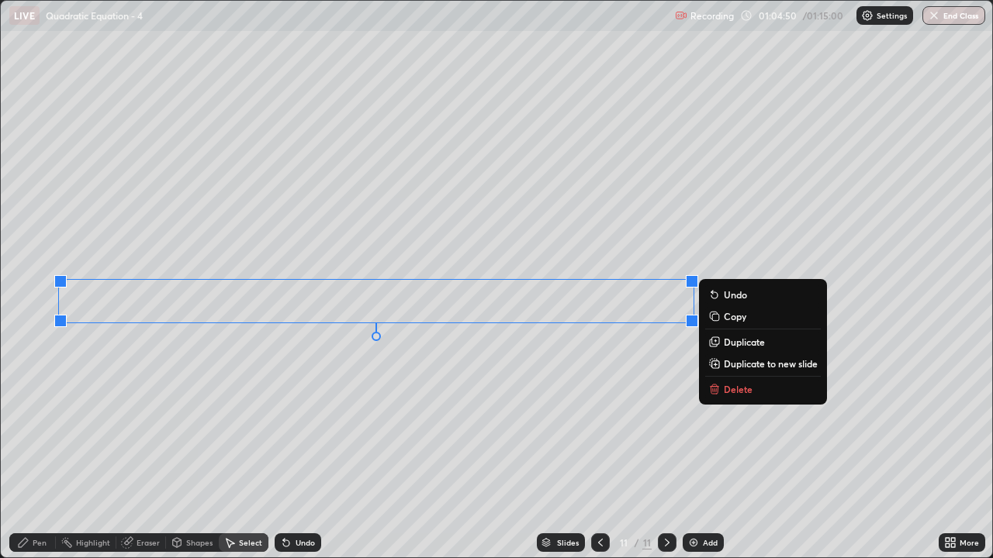
click at [314, 433] on div "0 ° Undo Copy Duplicate Duplicate to new slide Delete" at bounding box center [496, 279] width 991 height 557
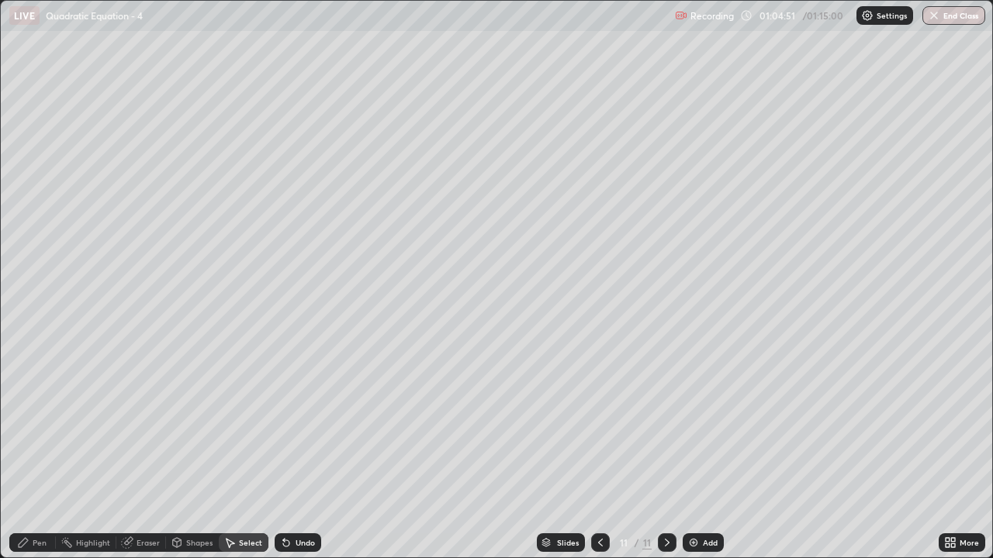
click at [35, 453] on div "Pen" at bounding box center [40, 543] width 14 height 8
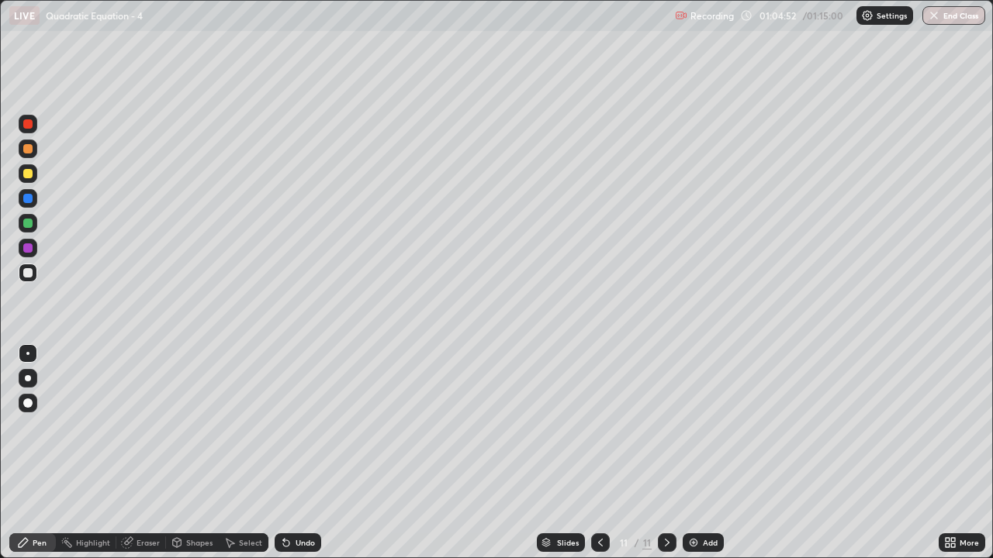
click at [30, 173] on div at bounding box center [27, 173] width 9 height 9
click at [247, 453] on div "Select" at bounding box center [250, 543] width 23 height 8
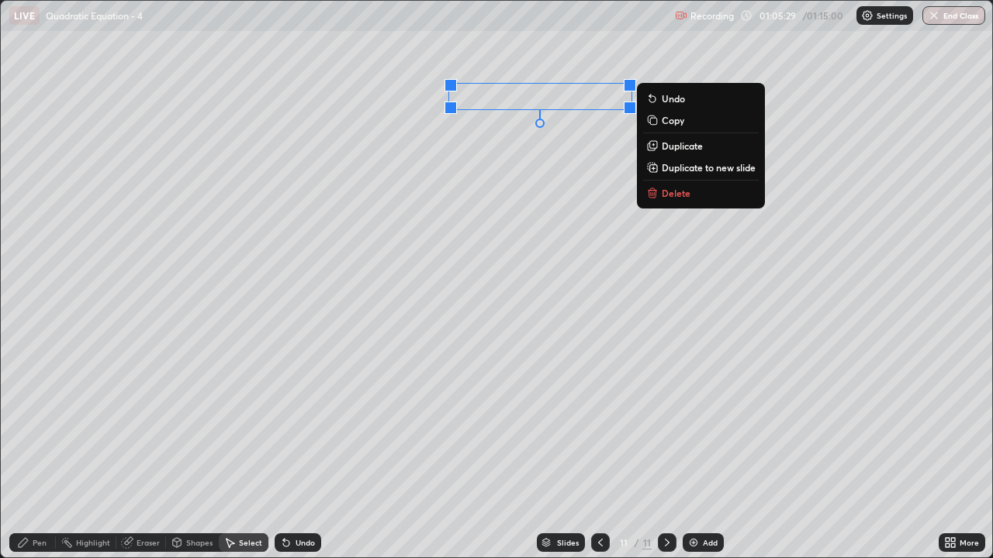
click at [477, 161] on div "0 ° Undo Copy Duplicate Duplicate to new slide Delete" at bounding box center [496, 279] width 991 height 557
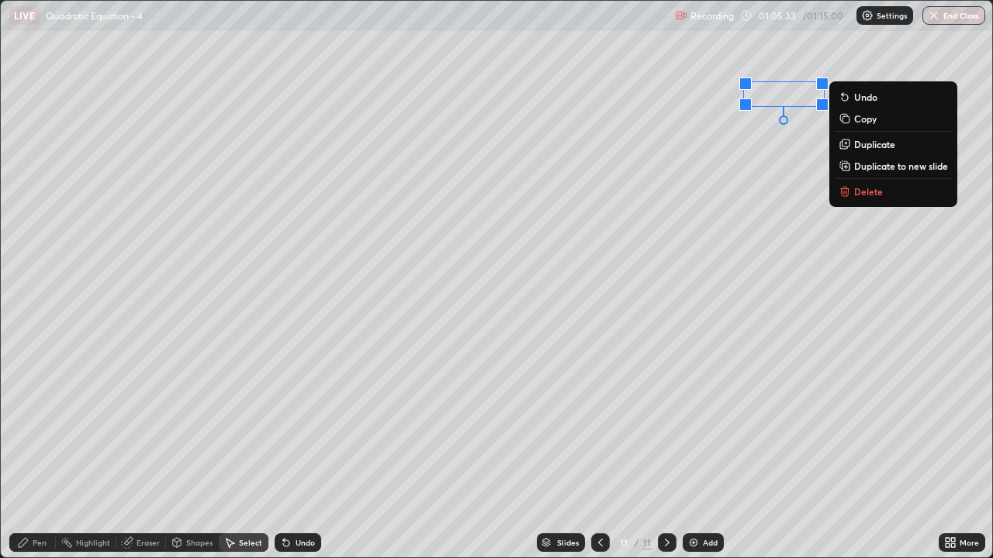
click at [576, 198] on div "0 ° Undo Copy Duplicate Duplicate to new slide Delete" at bounding box center [496, 279] width 991 height 557
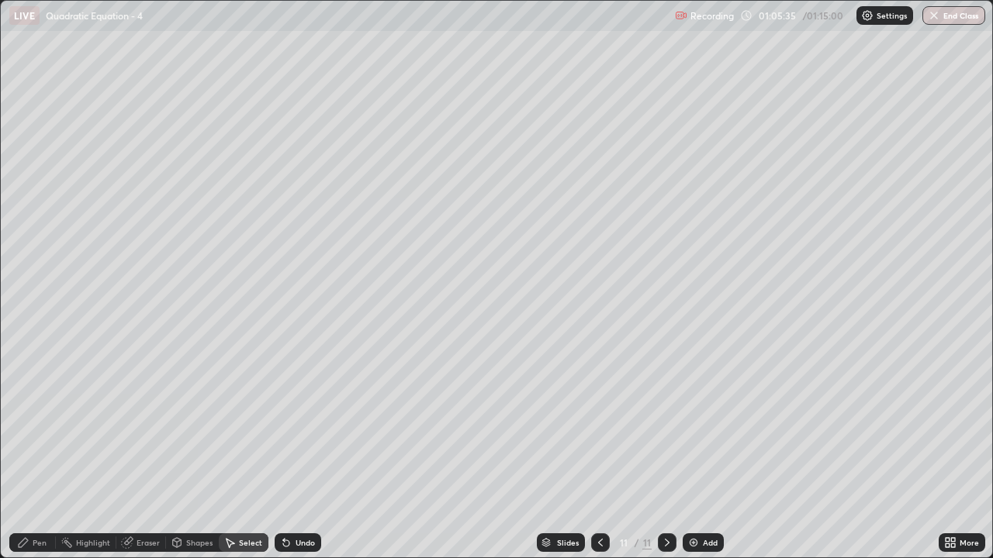
click at [33, 453] on div "Pen" at bounding box center [32, 543] width 47 height 19
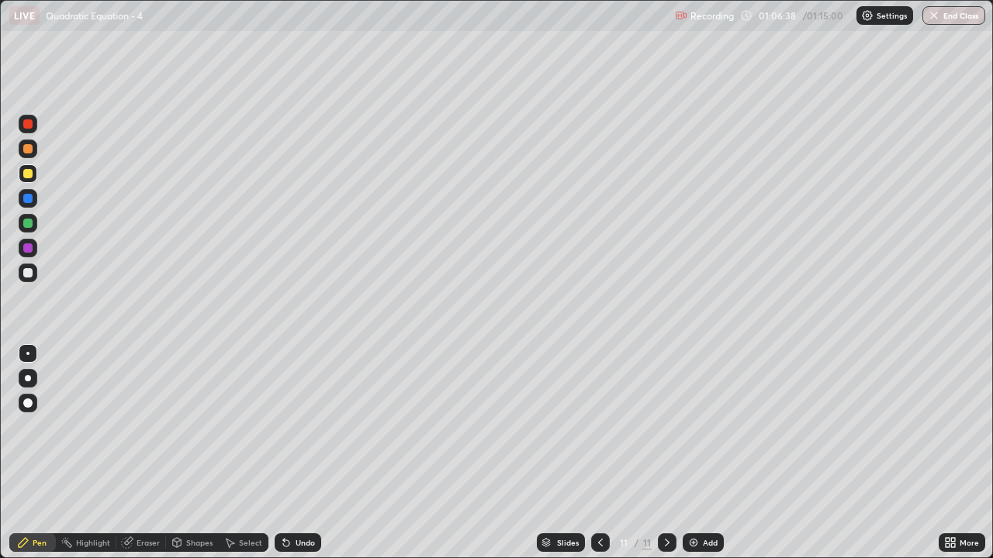
click at [32, 270] on div at bounding box center [27, 272] width 9 height 9
click at [31, 174] on div at bounding box center [27, 173] width 9 height 9
click at [292, 453] on div "Undo" at bounding box center [298, 543] width 47 height 19
click at [289, 453] on icon at bounding box center [286, 543] width 12 height 12
click at [230, 453] on div "Select" at bounding box center [244, 543] width 50 height 19
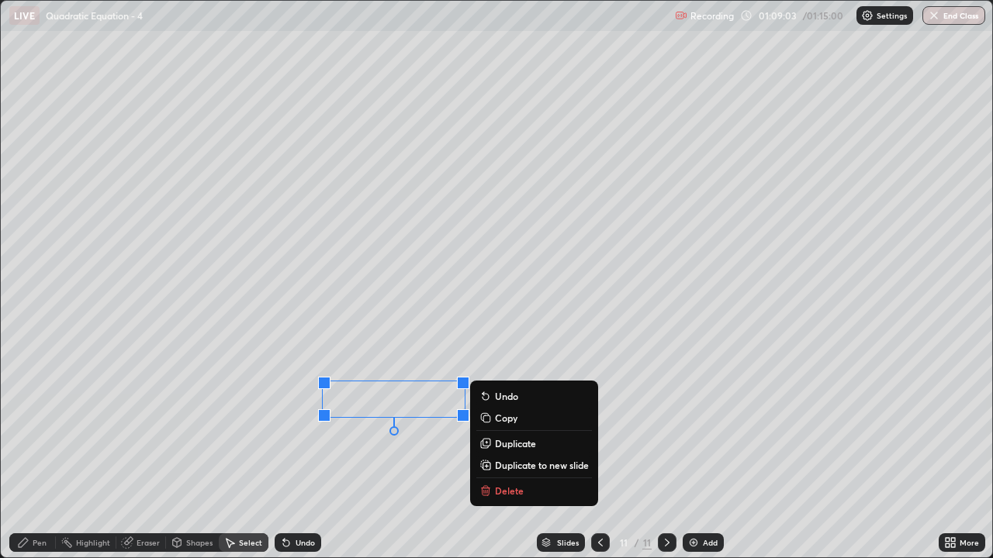
click at [491, 453] on icon at bounding box center [485, 491] width 12 height 12
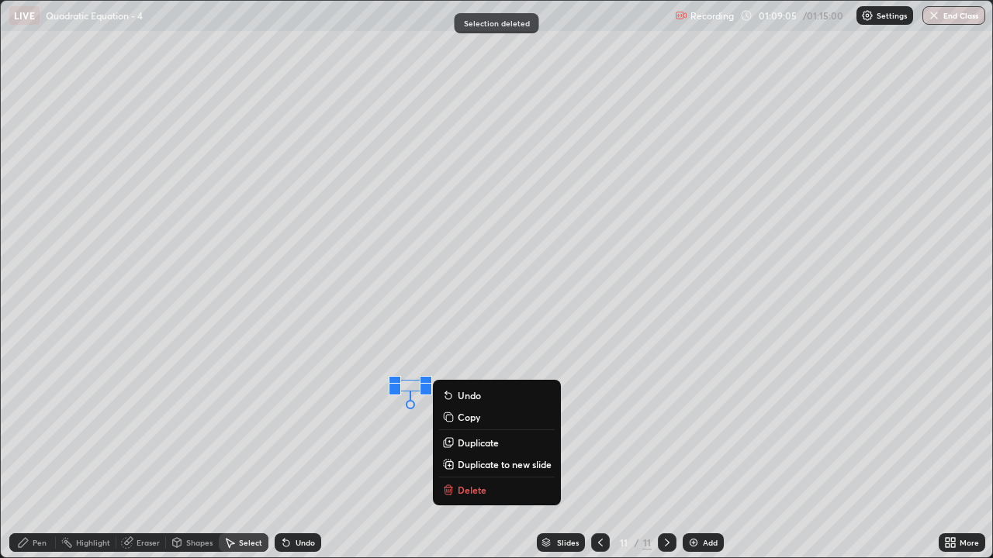
click at [463, 453] on p "Delete" at bounding box center [472, 490] width 29 height 12
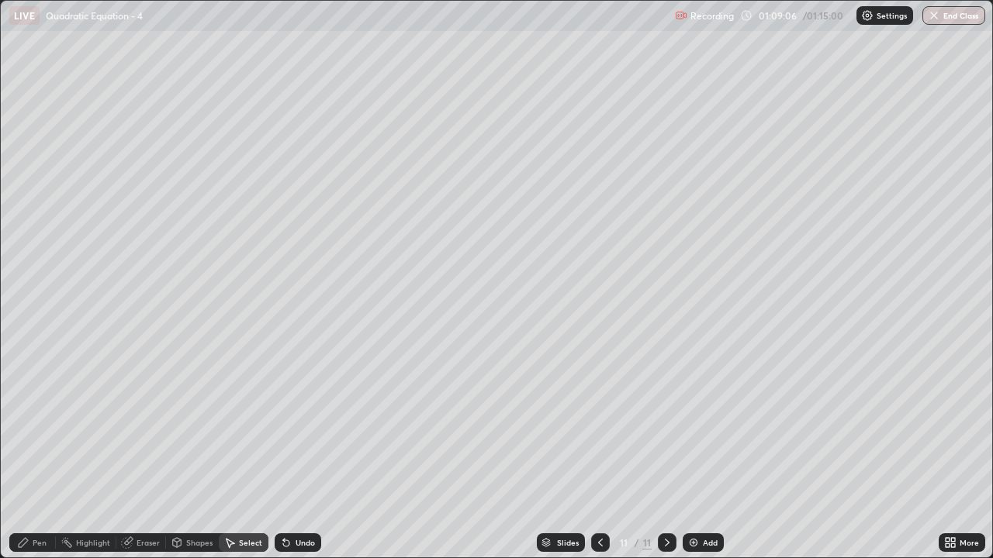
click at [19, 453] on div "Pen" at bounding box center [32, 543] width 47 height 19
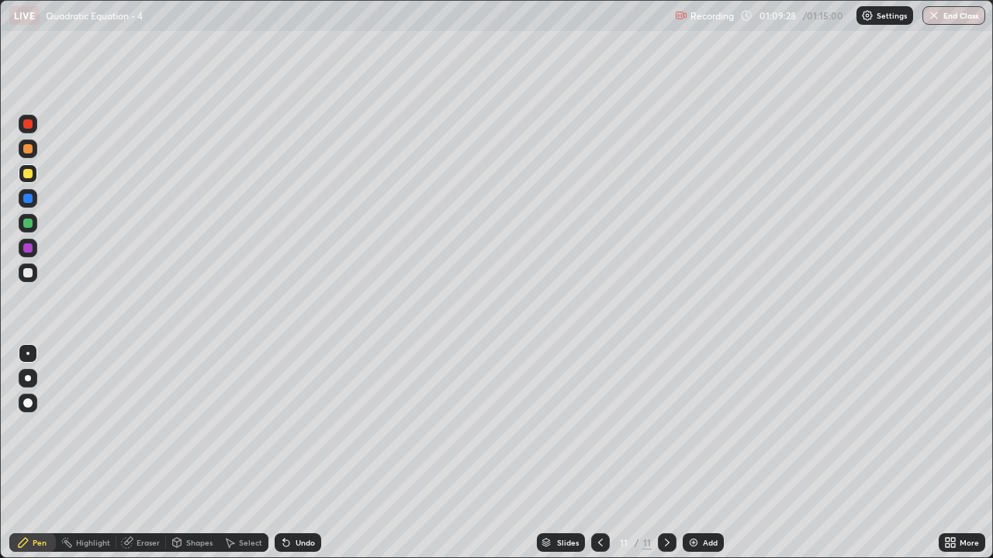
click at [33, 453] on div "Pen" at bounding box center [40, 543] width 14 height 8
click at [32, 271] on div at bounding box center [27, 272] width 9 height 9
click at [695, 453] on img at bounding box center [693, 543] width 12 height 12
click at [296, 453] on div "Undo" at bounding box center [305, 543] width 19 height 8
click at [300, 453] on div "Undo" at bounding box center [305, 543] width 19 height 8
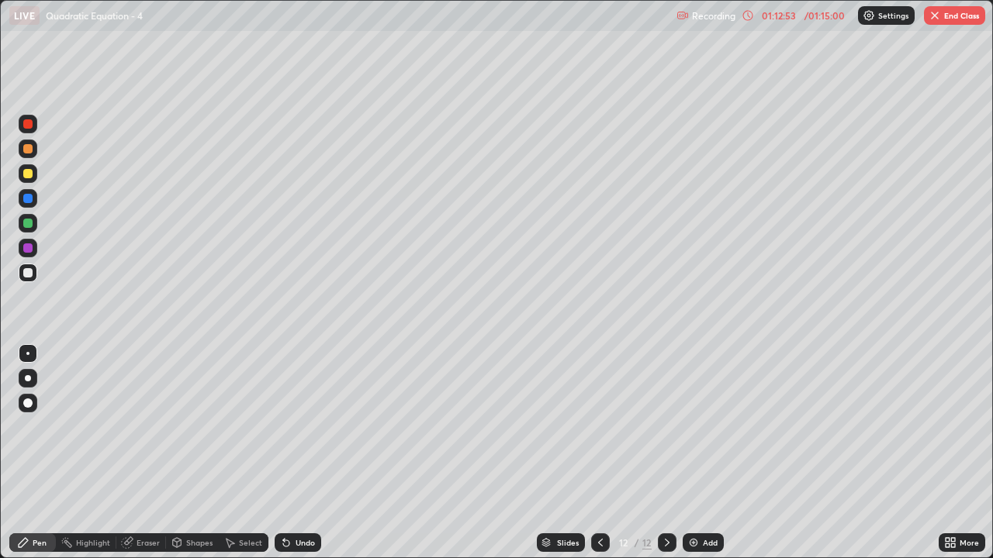
click at [29, 178] on div at bounding box center [27, 173] width 9 height 9
click at [27, 273] on div at bounding box center [27, 272] width 9 height 9
click at [690, 453] on img at bounding box center [693, 543] width 12 height 12
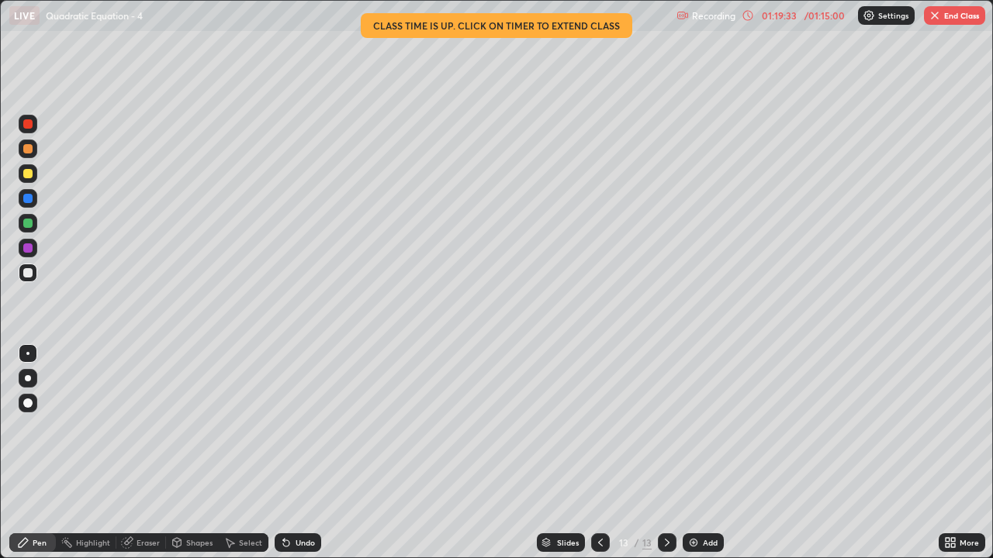
click at [939, 16] on img "button" at bounding box center [935, 15] width 12 height 12
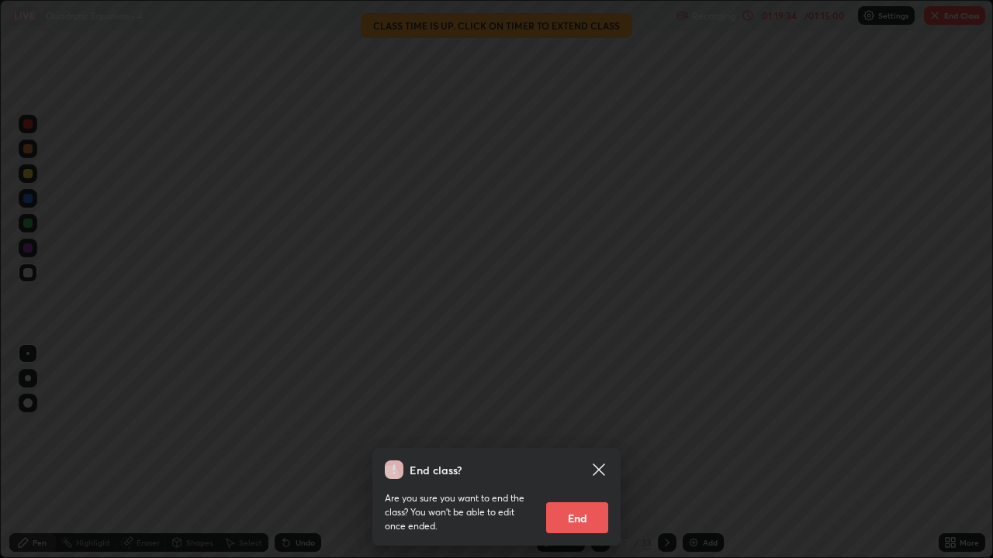
click at [578, 453] on button "End" at bounding box center [577, 518] width 62 height 31
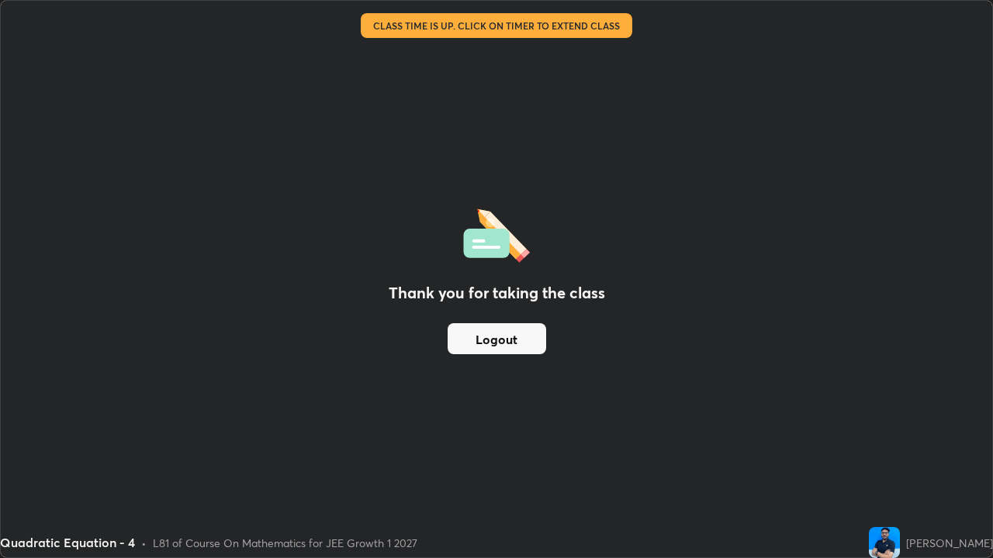
click at [503, 339] on button "Logout" at bounding box center [497, 338] width 99 height 31
